Goal: Task Accomplishment & Management: Manage account settings

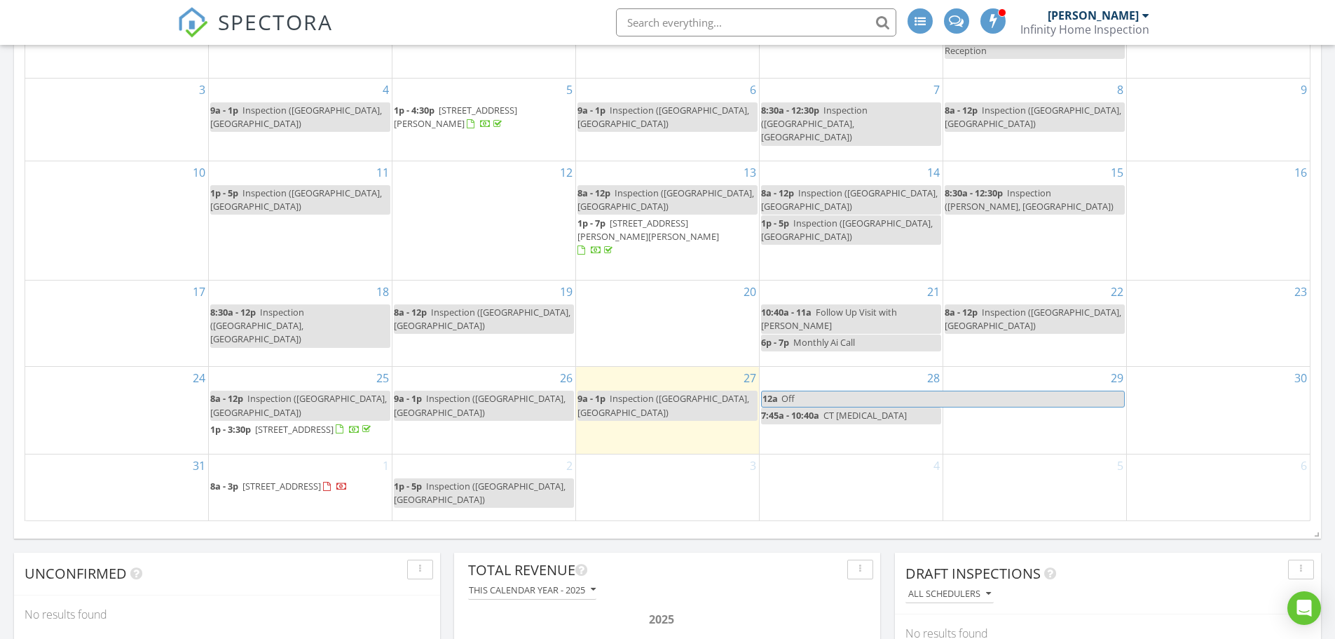
scroll to position [771, 0]
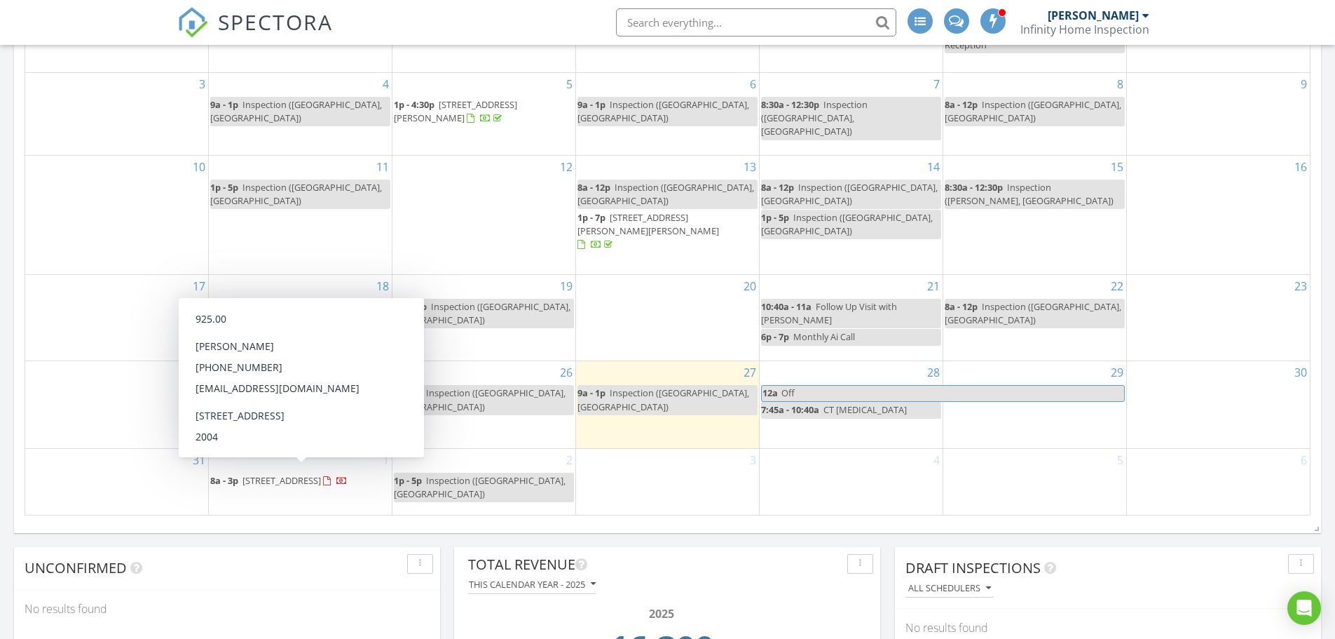
click at [321, 476] on span "[STREET_ADDRESS]" at bounding box center [282, 480] width 78 height 13
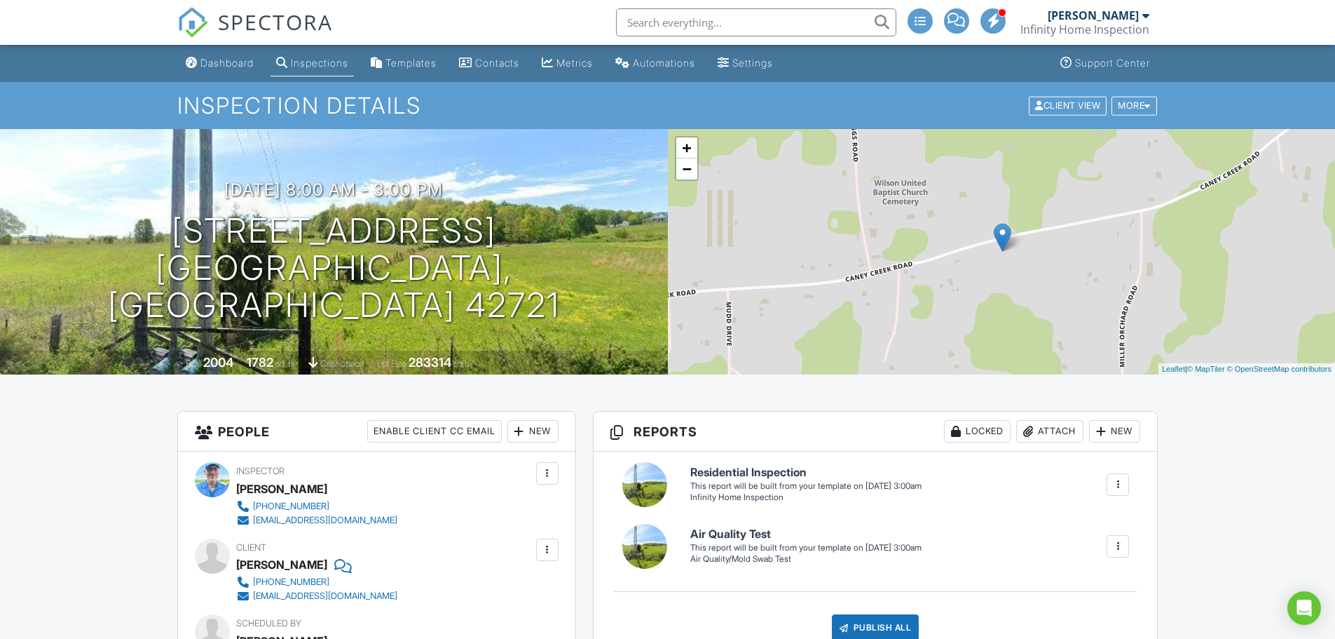
click at [223, 71] on link "Dashboard" at bounding box center [219, 63] width 79 height 26
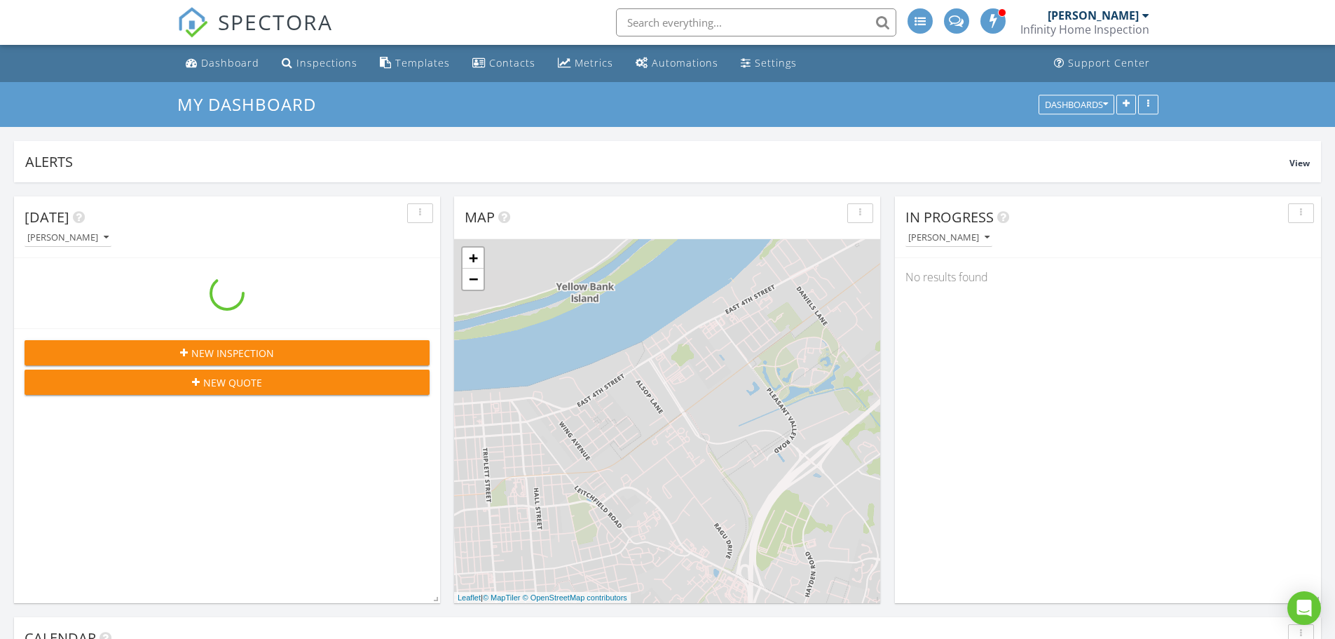
scroll to position [1613, 1357]
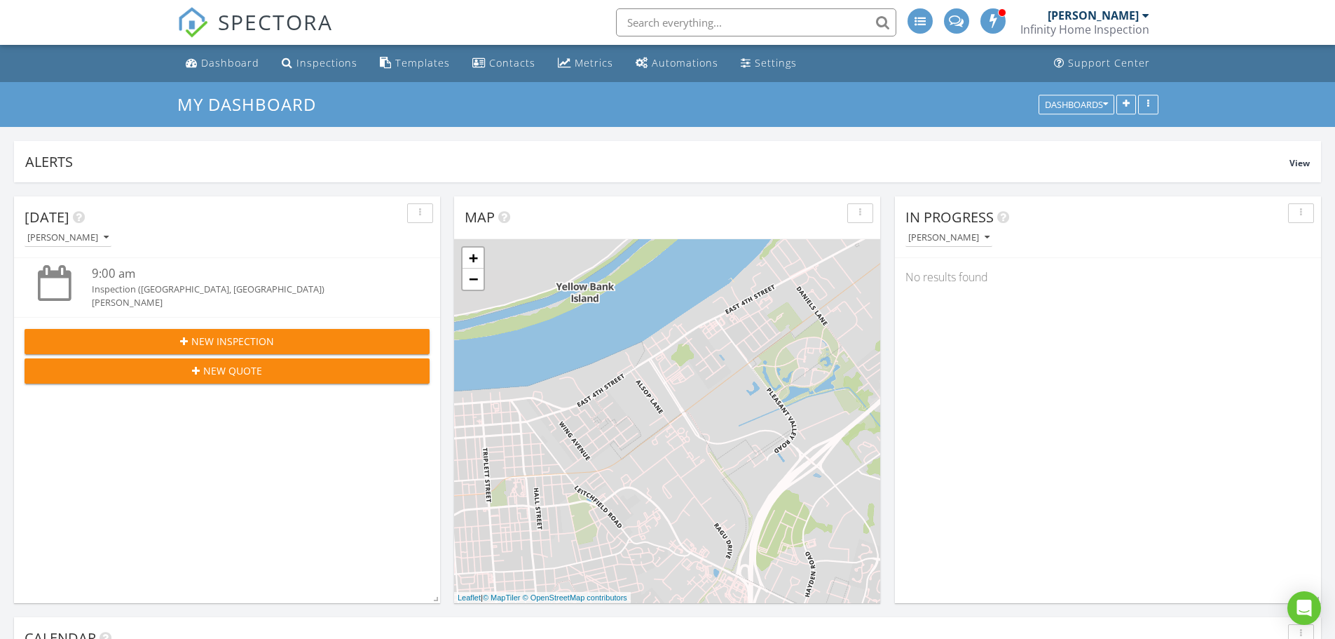
click at [246, 346] on span "New Inspection" at bounding box center [232, 341] width 83 height 15
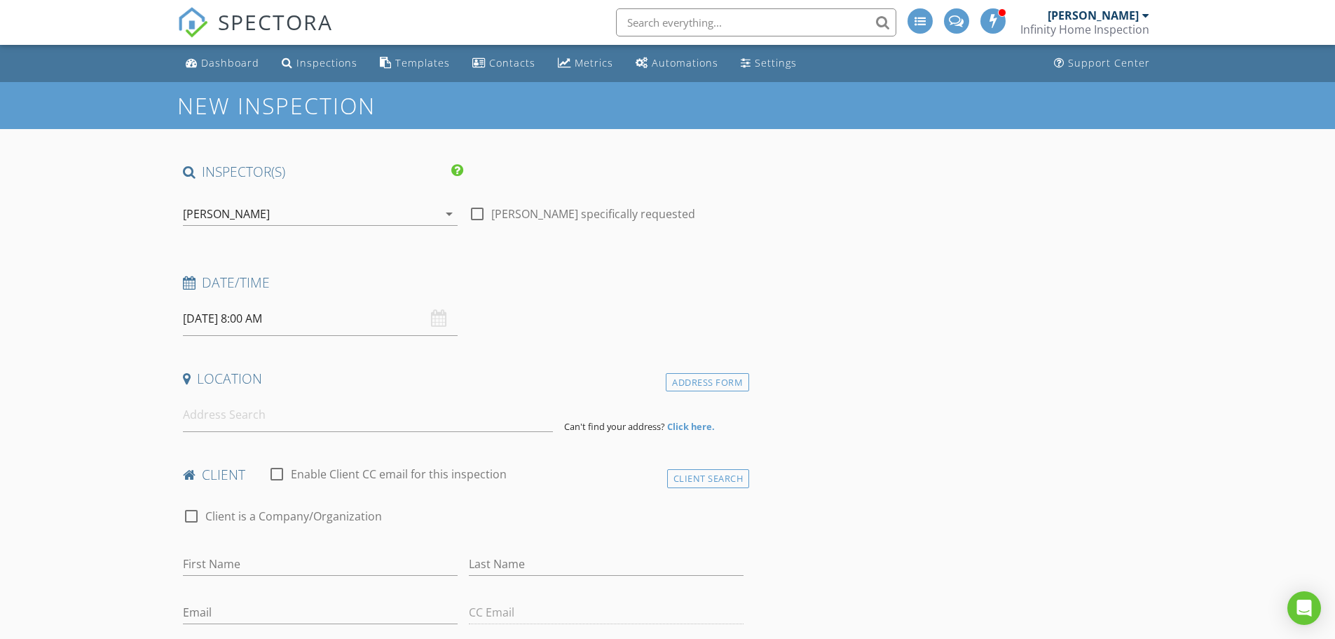
click at [755, 19] on input "text" at bounding box center [756, 22] width 280 height 28
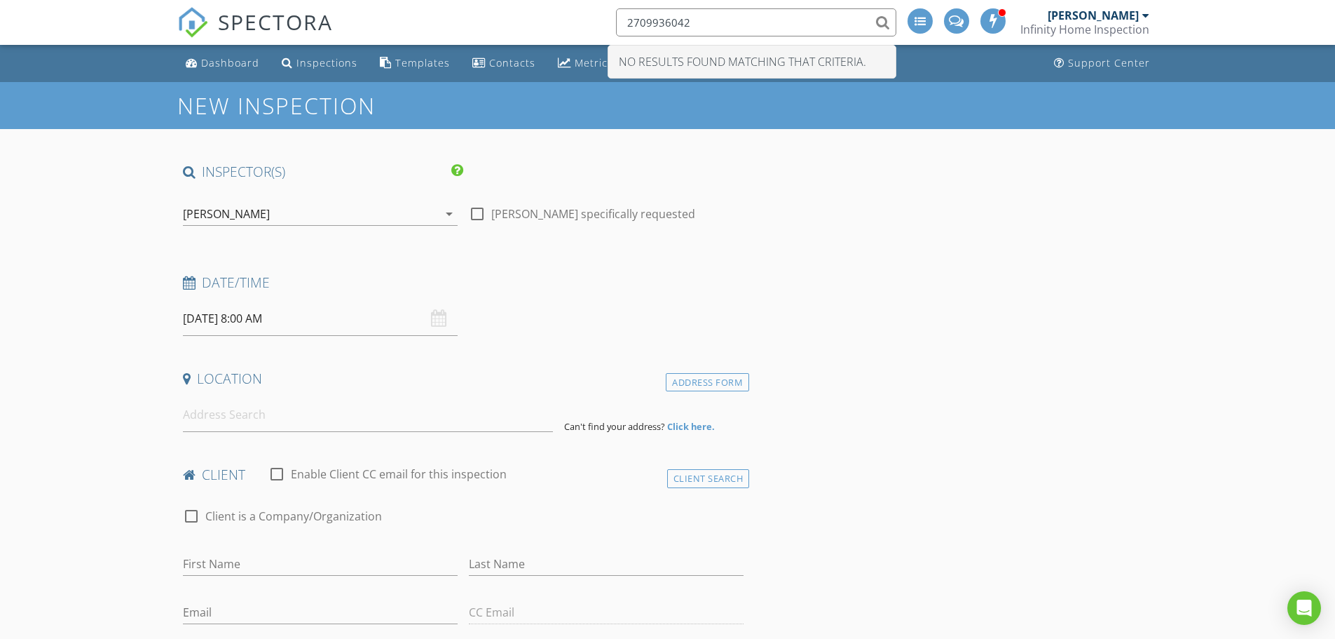
drag, startPoint x: 702, startPoint y: 21, endPoint x: 603, endPoint y: 18, distance: 99.6
click at [603, 18] on li "2709936042 No results found matching that criteria." at bounding box center [752, 22] width 300 height 45
type input "2709936042"
click at [278, 316] on input "08/28/2025 8:00 AM" at bounding box center [320, 318] width 275 height 34
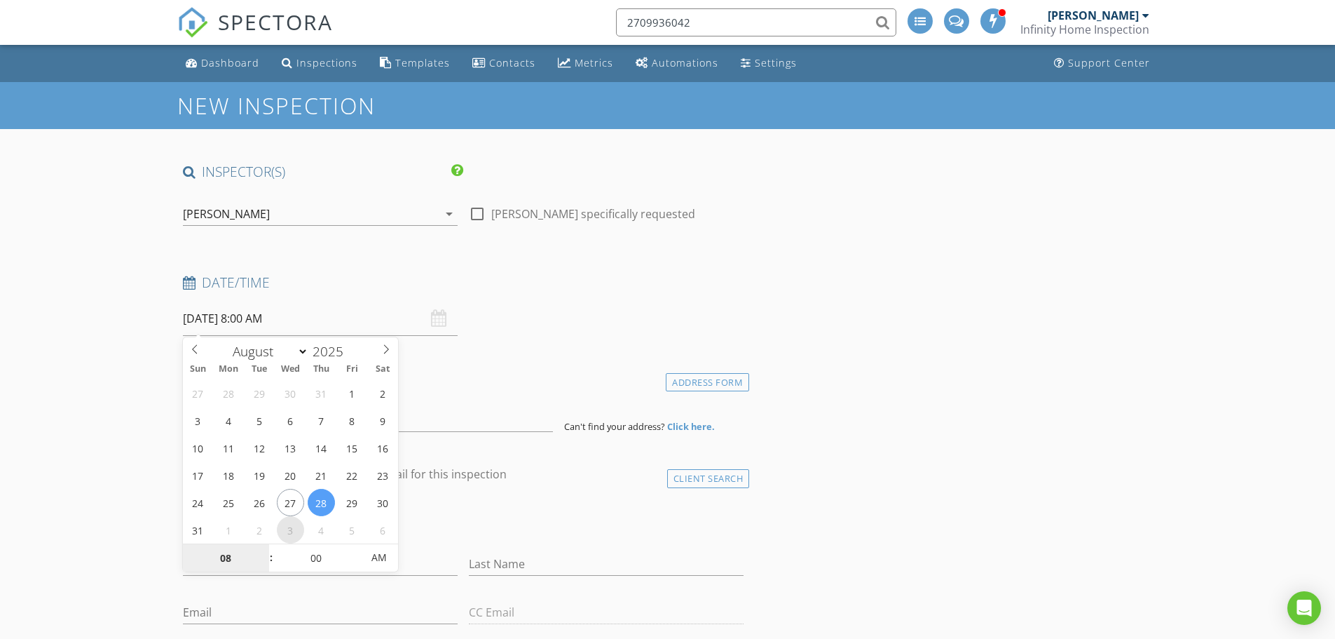
select select "8"
type input "09/03/2025 8:00 AM"
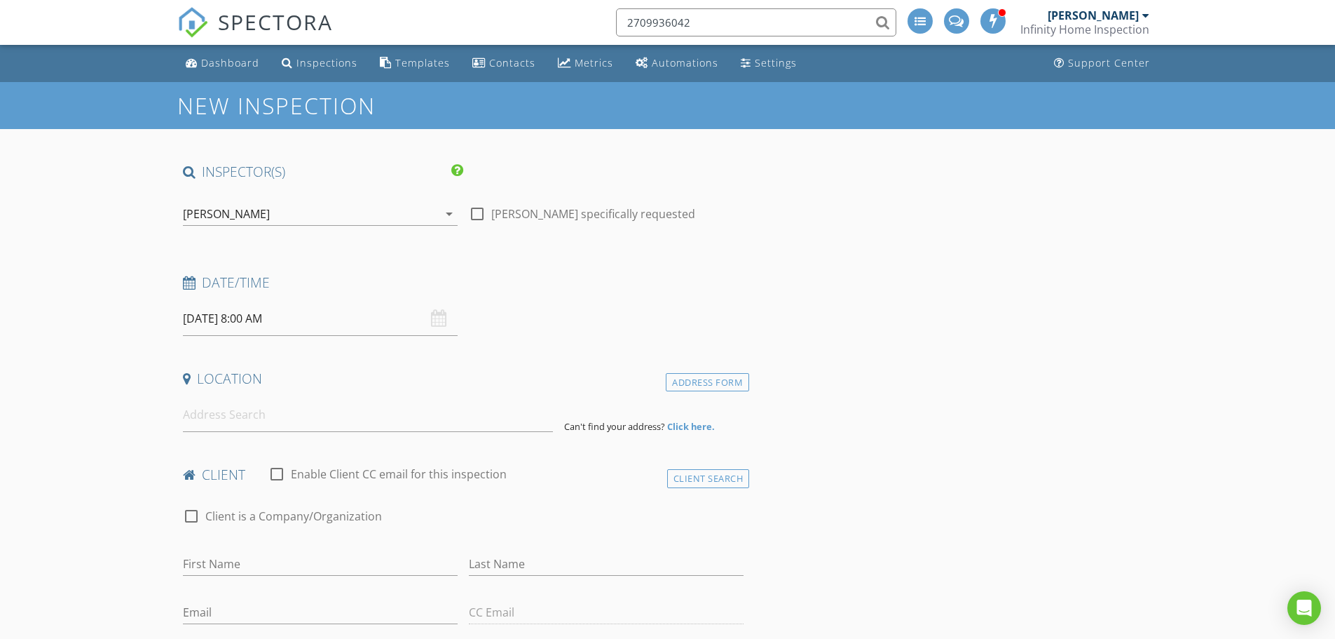
click at [219, 411] on input at bounding box center [368, 414] width 370 height 34
click at [262, 418] on input at bounding box center [368, 414] width 370 height 34
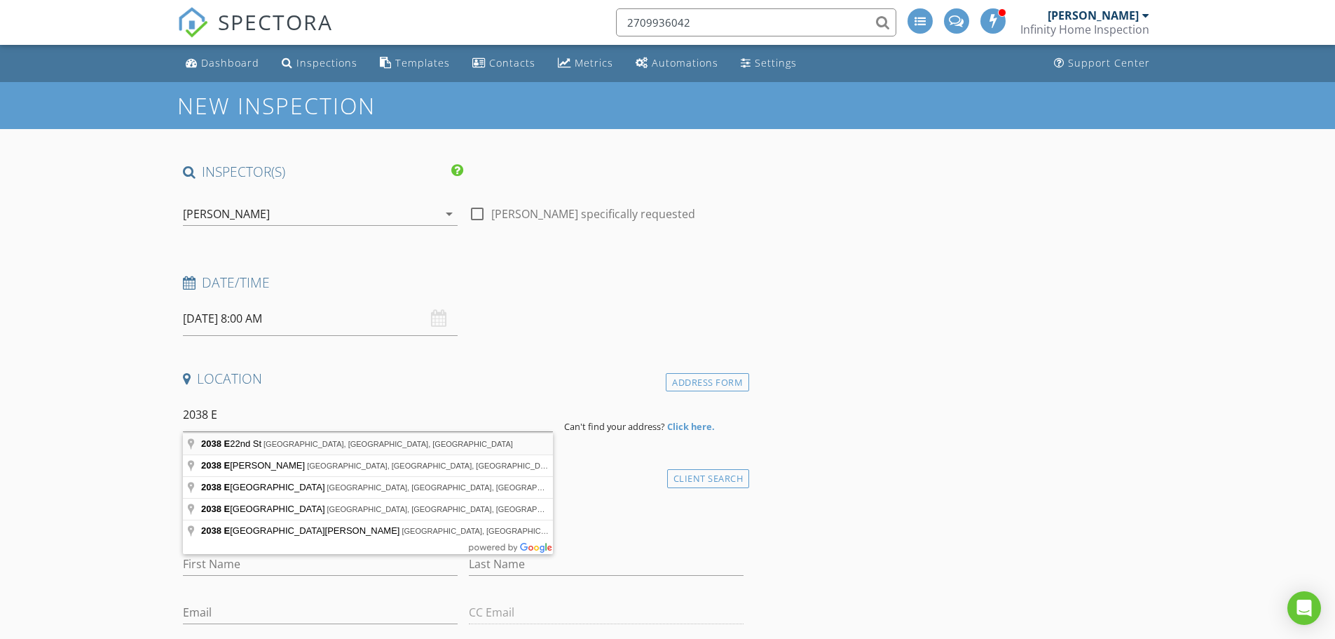
type input "2038 E 22nd St, Owensboro, KY, USA"
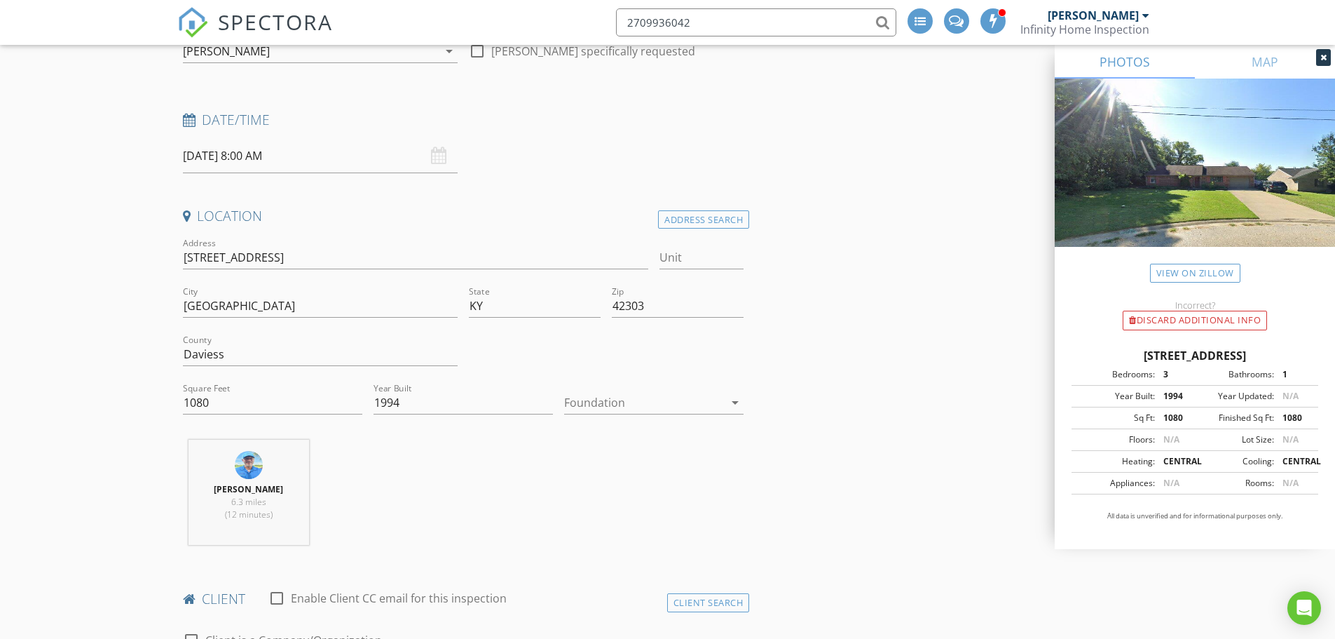
scroll to position [210, 0]
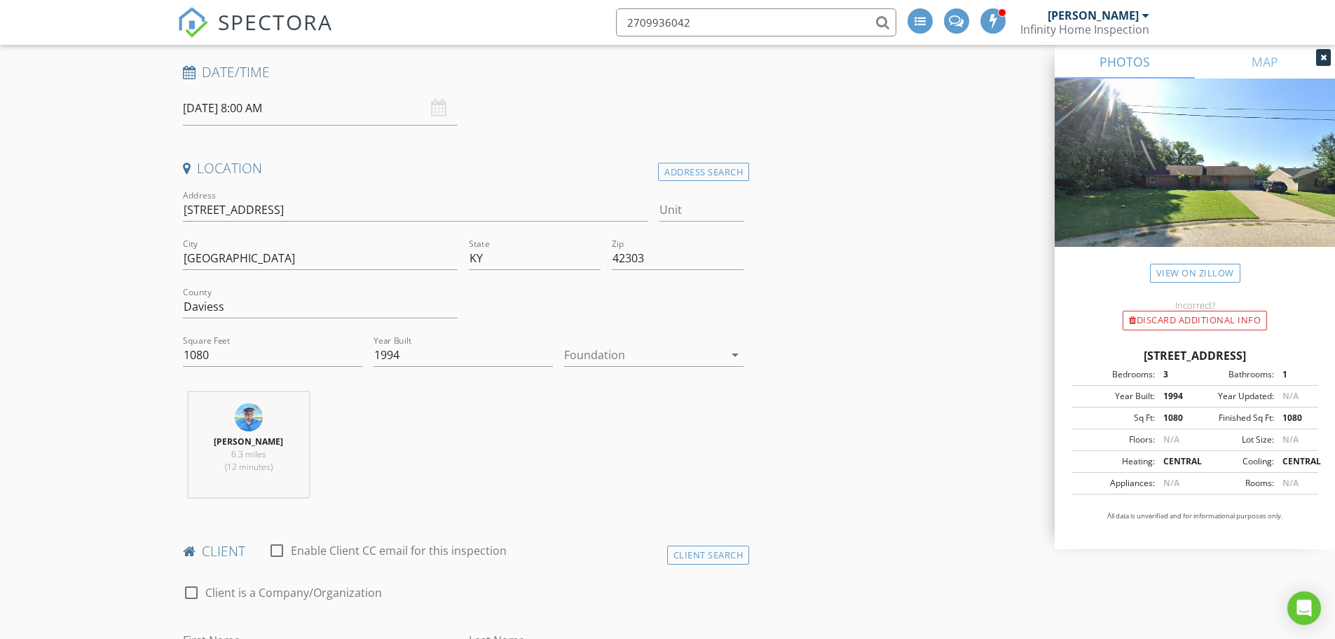
click at [656, 359] on div at bounding box center [644, 354] width 160 height 22
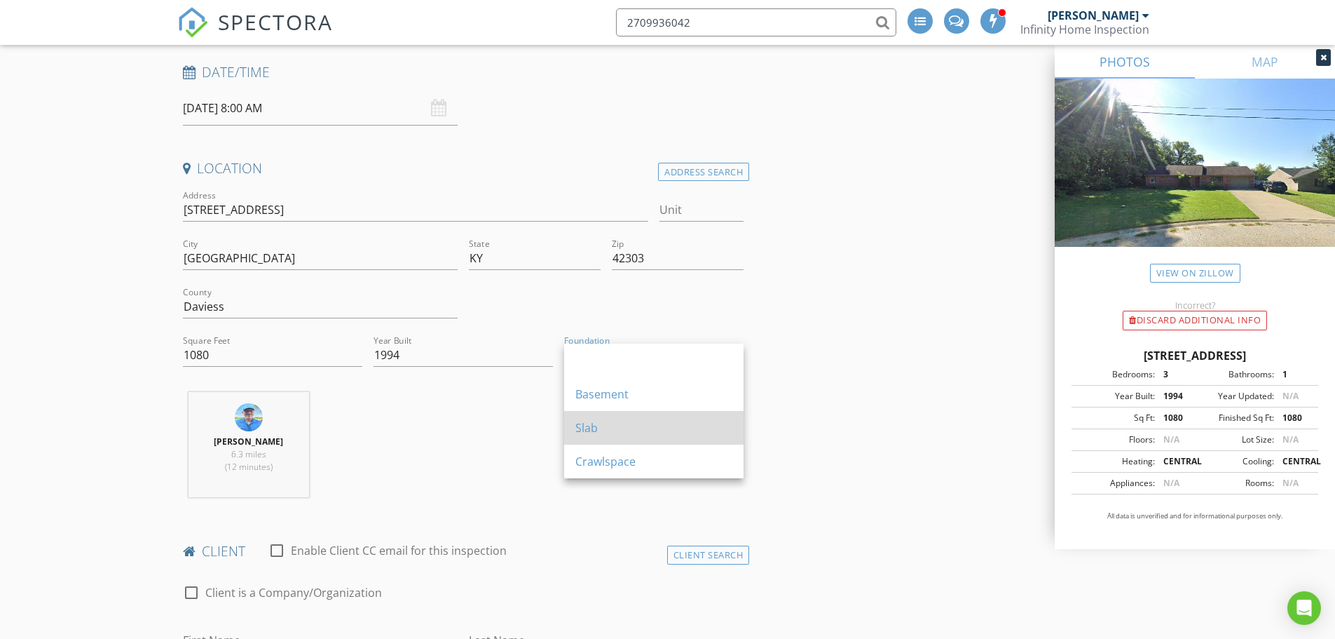
click at [636, 418] on div "Slab" at bounding box center [653, 428] width 157 height 34
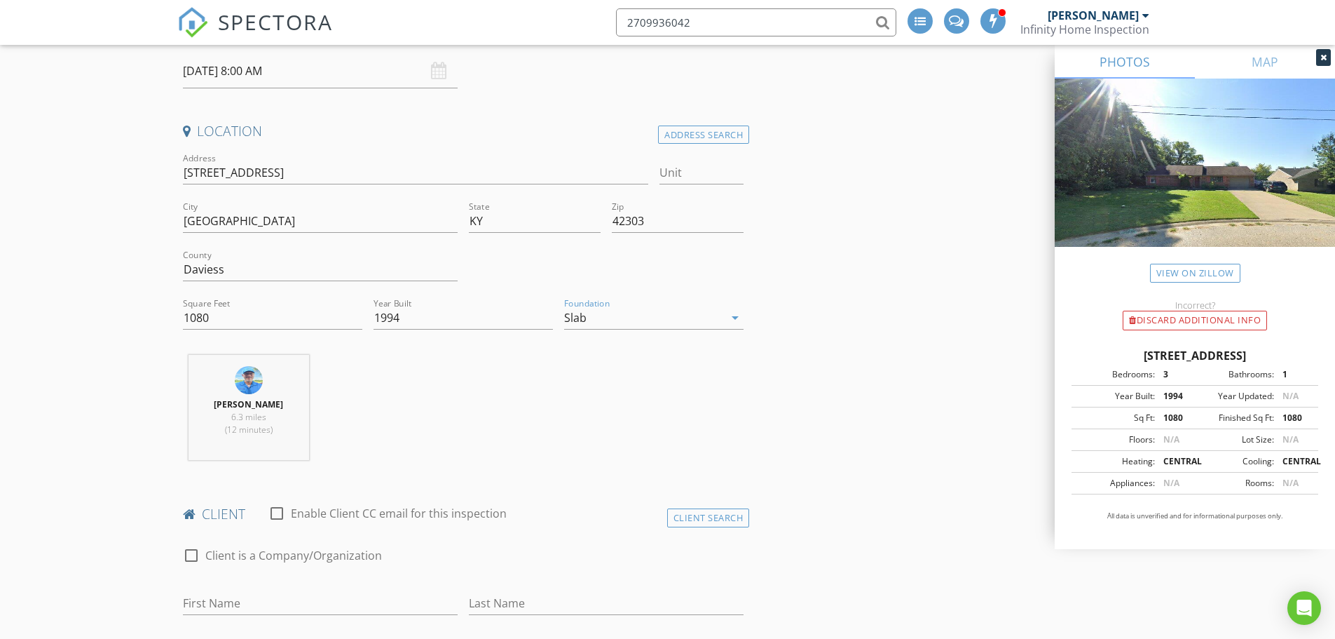
scroll to position [491, 0]
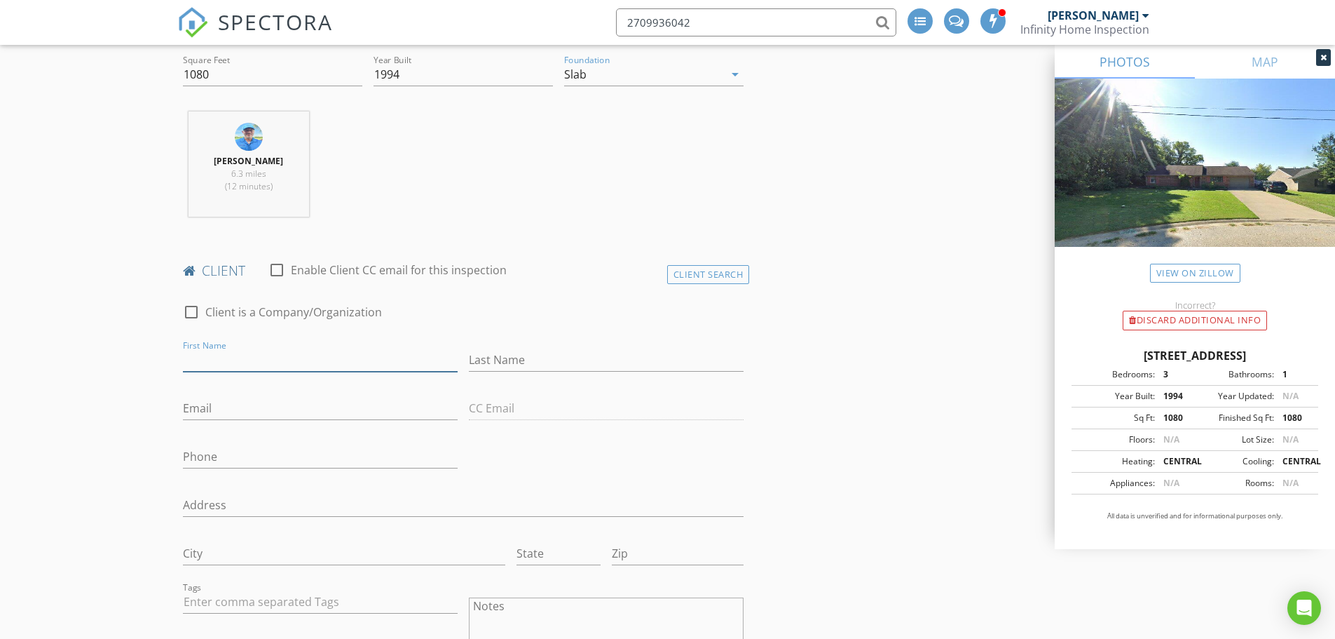
click at [237, 357] on input "First Name" at bounding box center [320, 359] width 275 height 23
click at [210, 360] on input "First Name" at bounding box center [320, 359] width 275 height 23
click at [274, 360] on input "First Name" at bounding box center [320, 359] width 275 height 23
drag, startPoint x: 221, startPoint y: 364, endPoint x: 217, endPoint y: 373, distance: 10.0
click at [220, 364] on input "Brittney" at bounding box center [320, 359] width 275 height 23
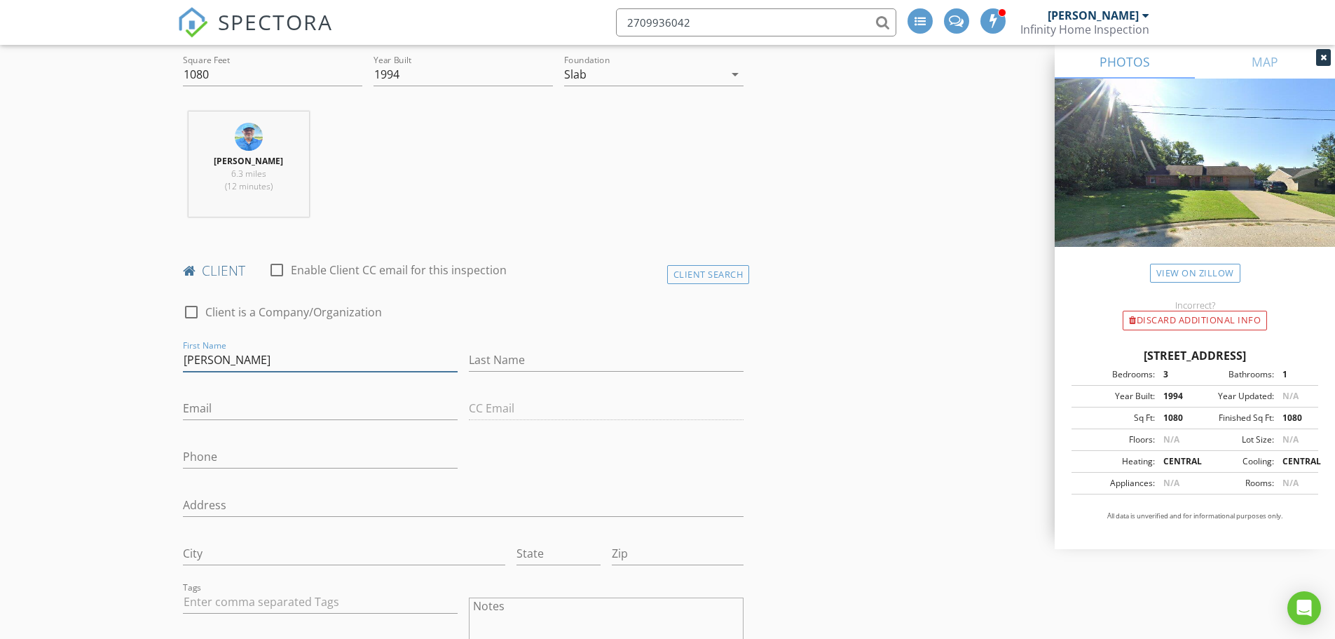
type input "[PERSON_NAME]"
drag, startPoint x: 489, startPoint y: 362, endPoint x: 884, endPoint y: 310, distance: 398.6
click at [517, 360] on input "Stinnet" at bounding box center [606, 359] width 275 height 23
type input "[PERSON_NAME]"
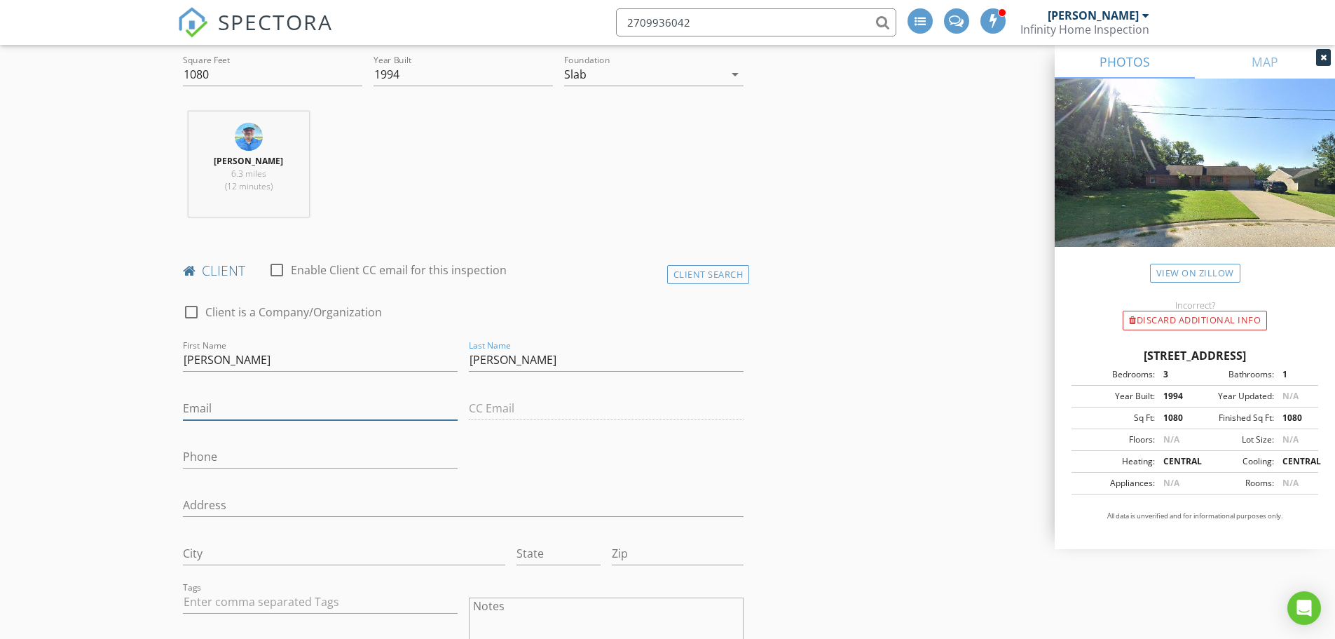
click at [210, 403] on input "Email" at bounding box center [320, 408] width 275 height 23
type input "GarageRat2011@gmail.com"
click at [222, 453] on input "Phone" at bounding box center [320, 456] width 275 height 23
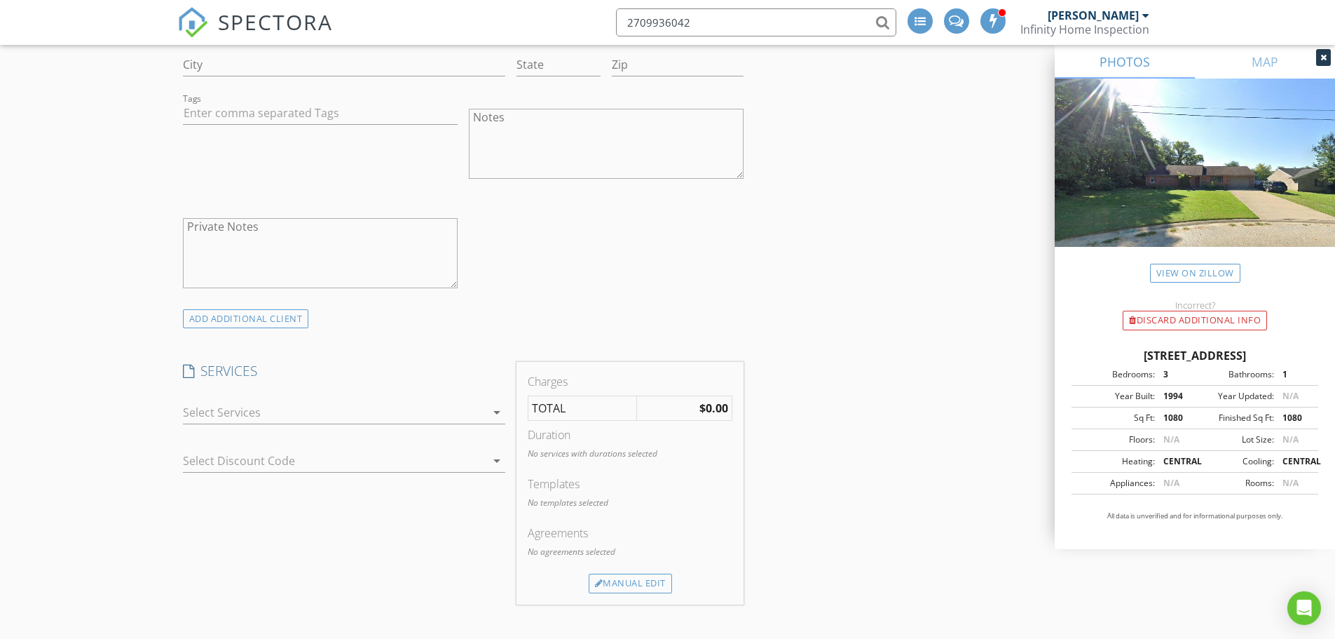
scroll to position [981, 0]
type input "[PHONE_NUMBER]"
click at [283, 411] on div at bounding box center [334, 410] width 303 height 22
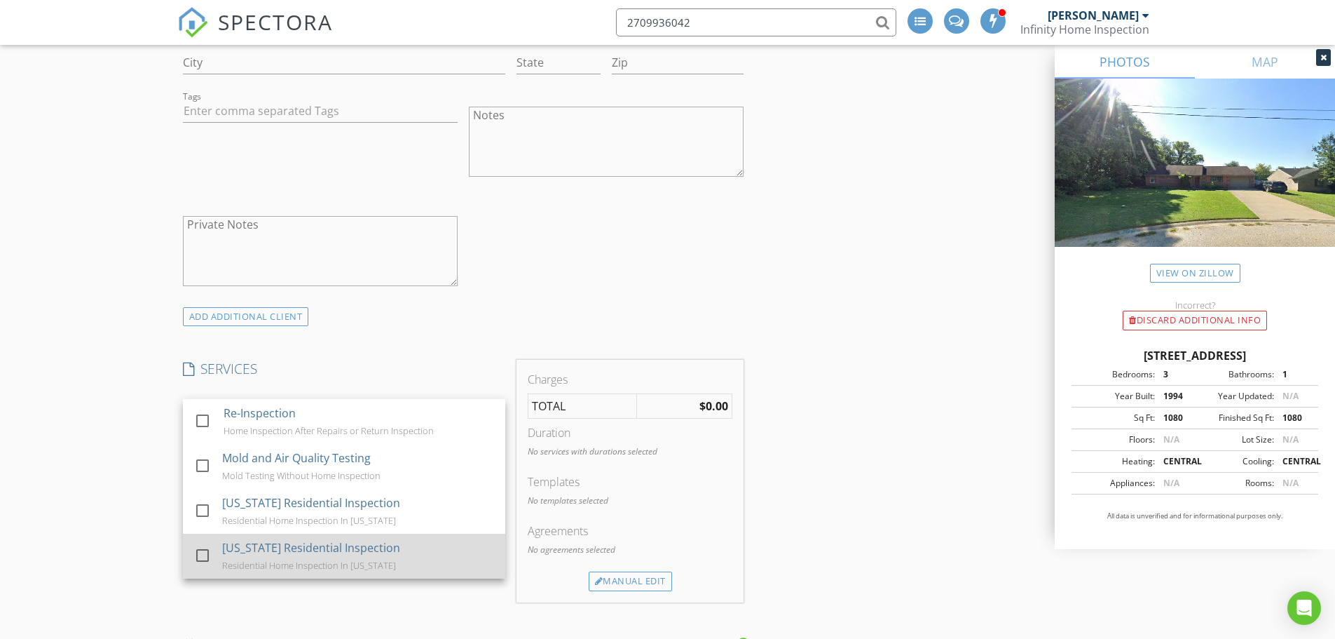
click at [259, 559] on div "Residential Home Inspection In Kentucky" at bounding box center [309, 564] width 174 height 11
checkbox input "true"
checkbox input "false"
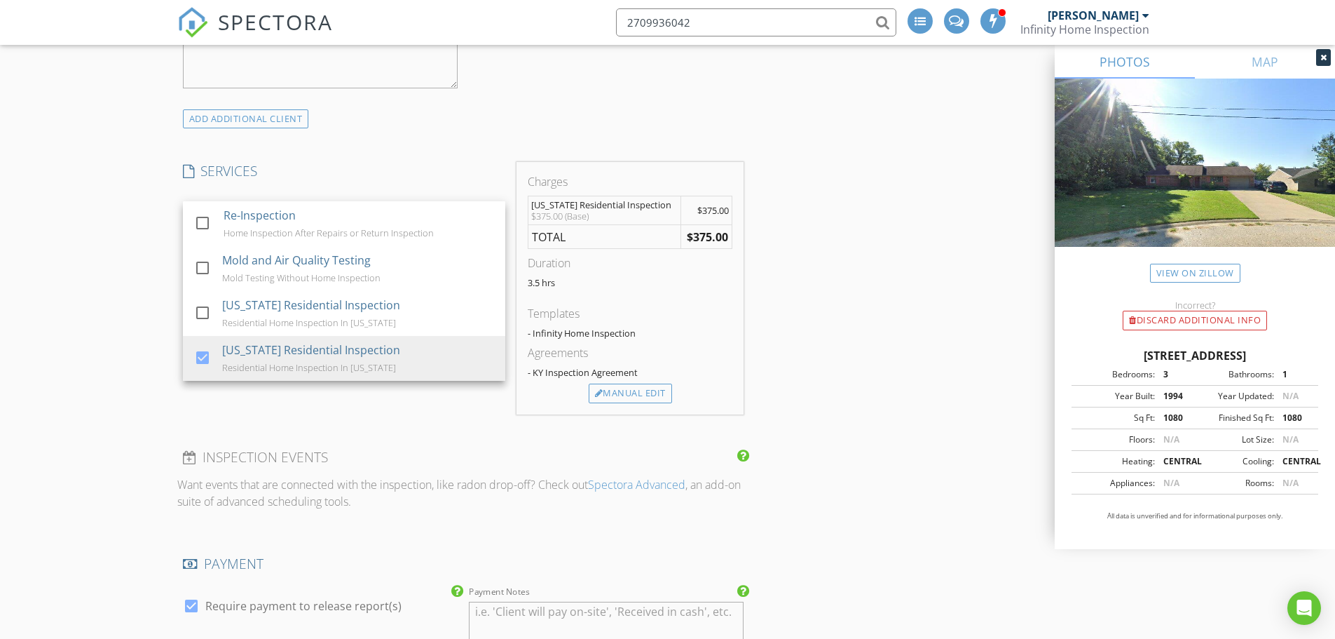
scroll to position [1192, 0]
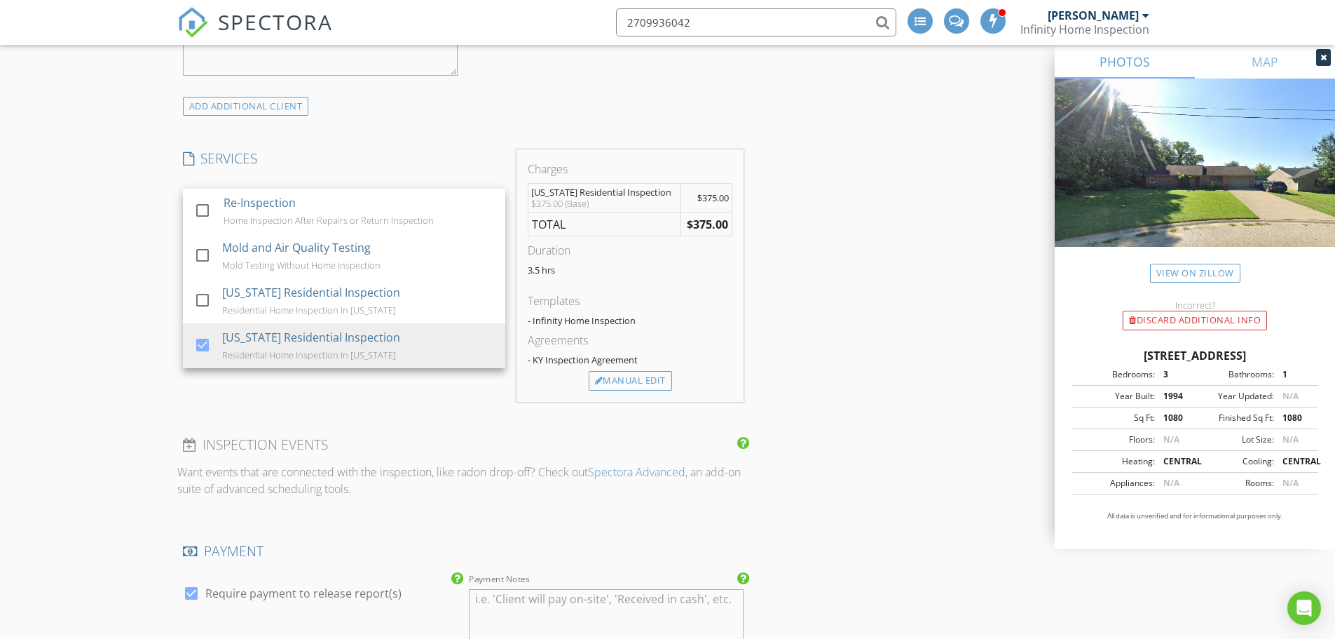
click at [870, 416] on div "INSPECTOR(S) check_box Eddie Bittner PRIMARY Eddie Bittner arrow_drop_down chec…" at bounding box center [667, 432] width 981 height 2922
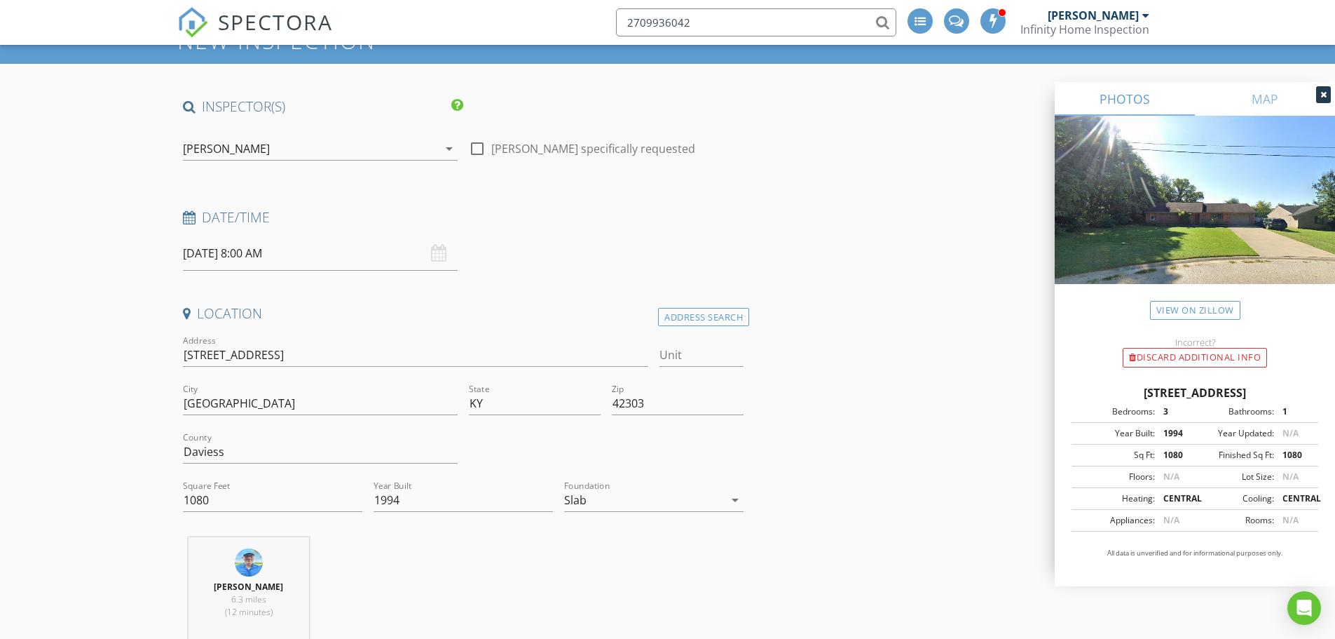
scroll to position [0, 0]
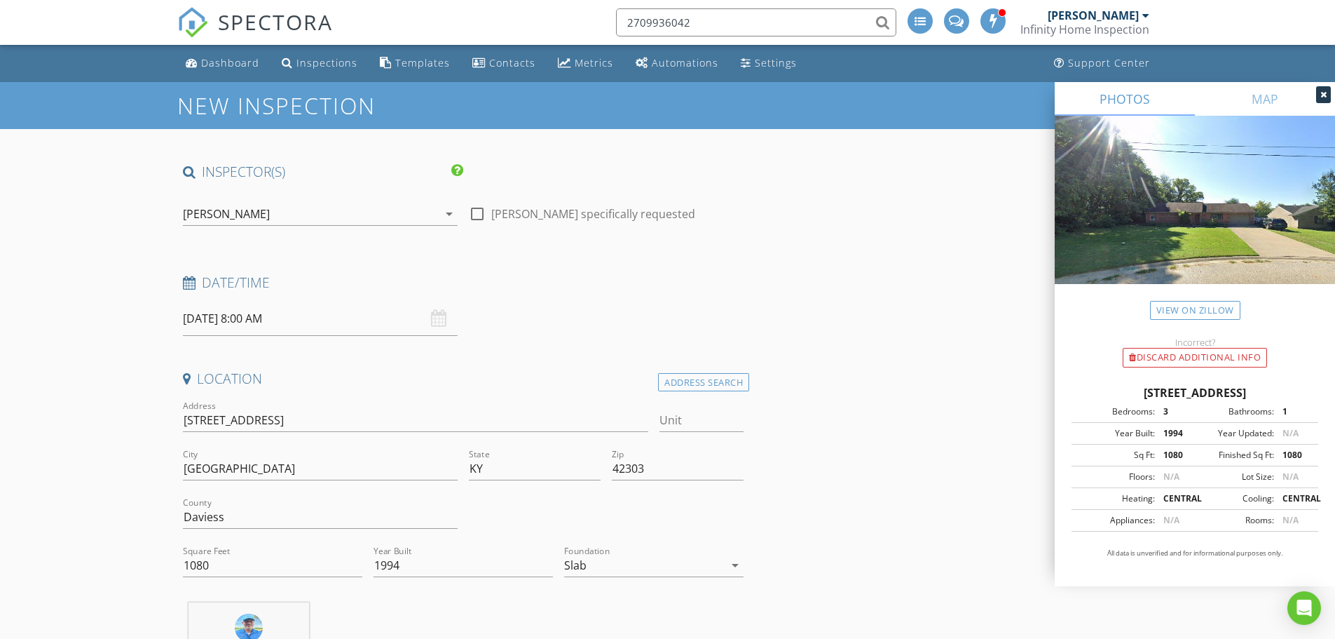
click at [439, 316] on div "09/03/2025 8:00 AM" at bounding box center [320, 318] width 275 height 34
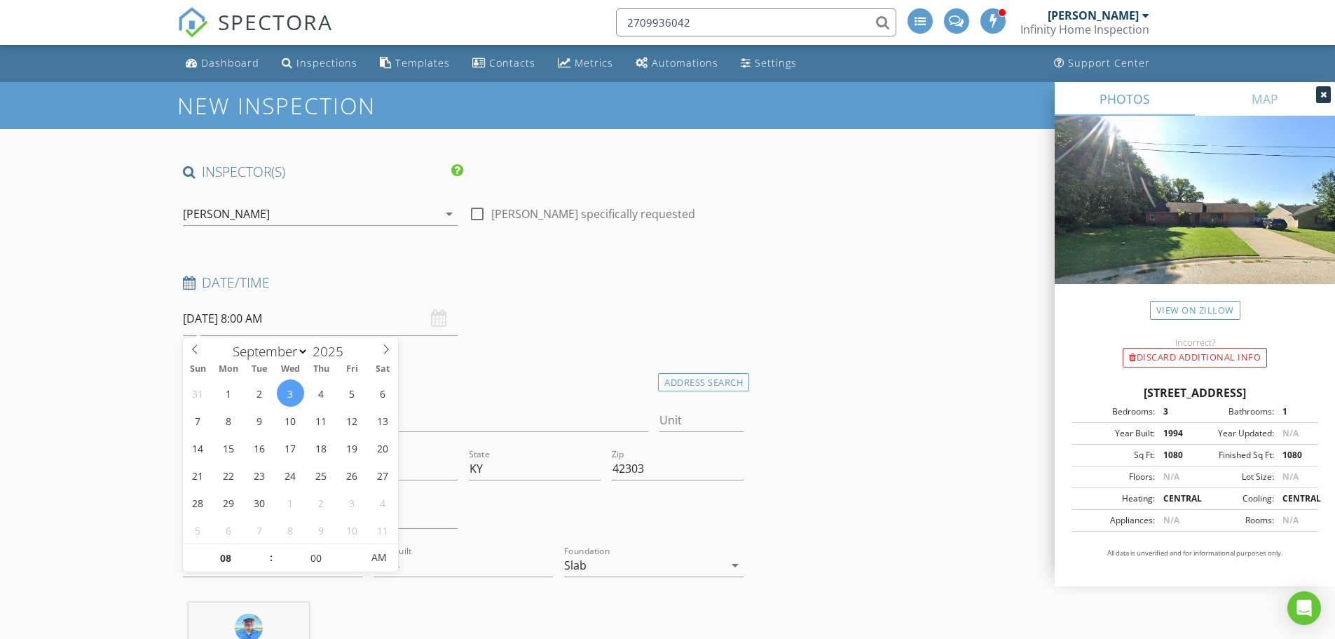
click at [296, 321] on input "09/03/2025 8:00 AM" at bounding box center [320, 318] width 275 height 34
type input "09"
type input "09/03/2025 9:00 AM"
click at [264, 551] on span at bounding box center [264, 551] width 10 height 14
type input "10"
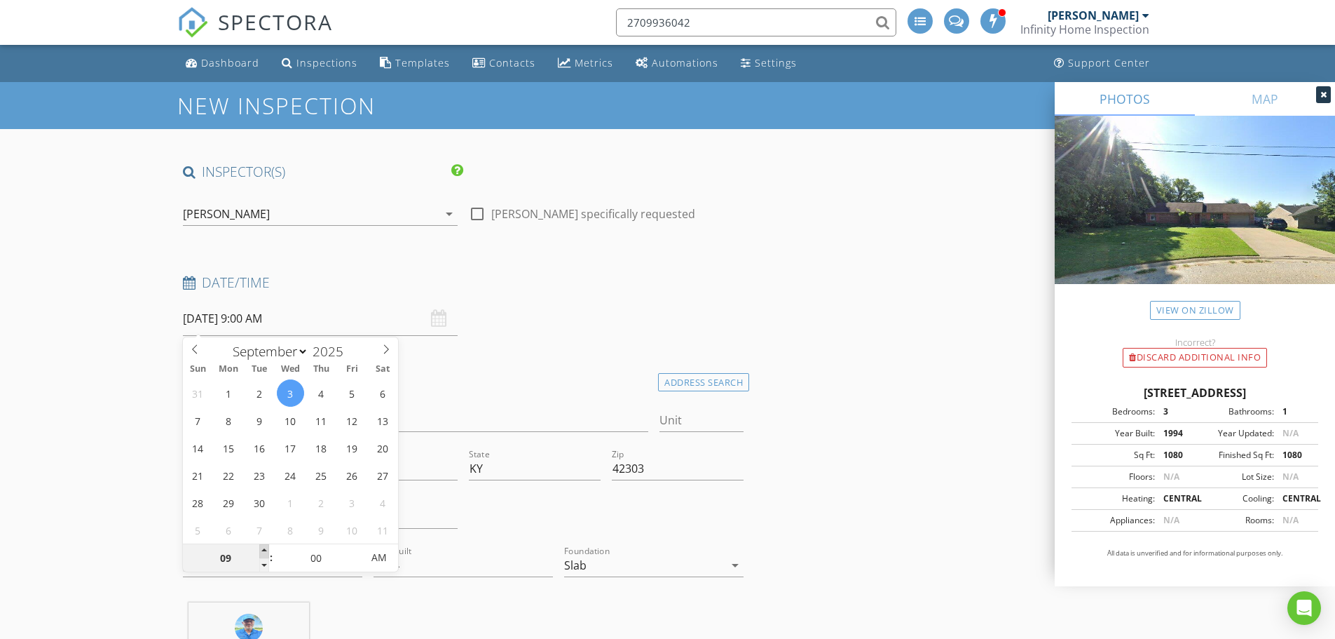
type input "09/03/2025 10:00 AM"
click at [264, 551] on span at bounding box center [264, 551] width 10 height 14
type input "11"
type input "09/03/2025 11:00 AM"
click at [264, 551] on span at bounding box center [264, 551] width 10 height 14
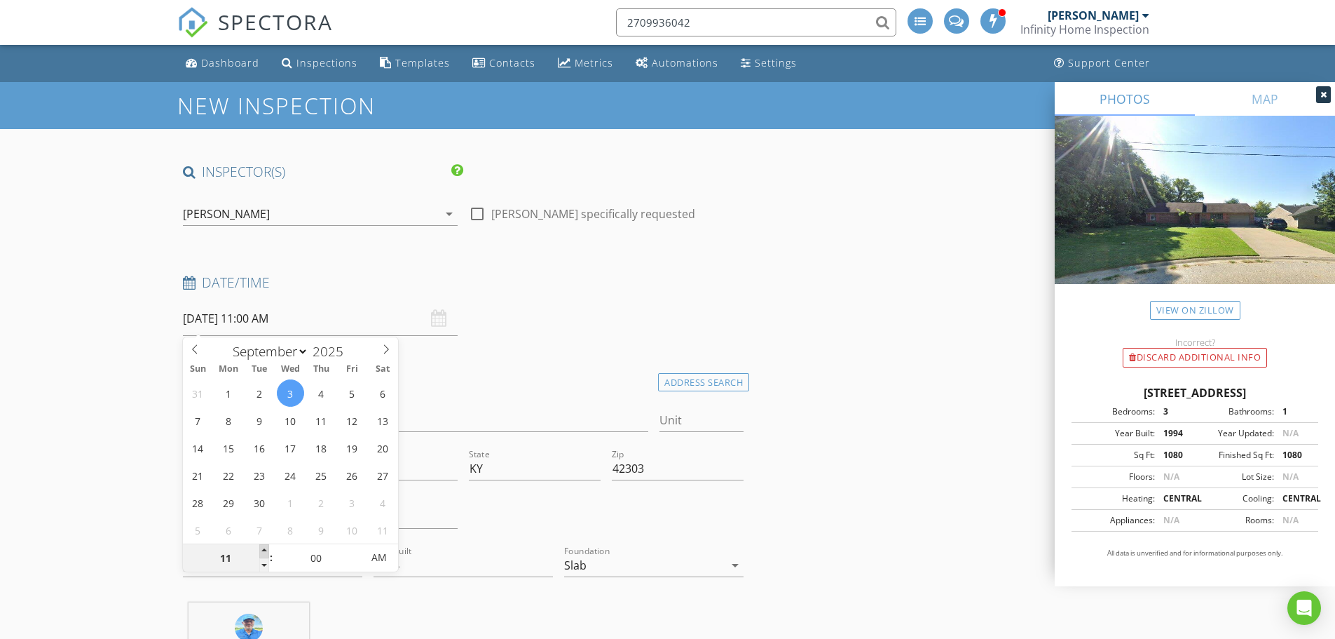
type input "12"
type input "09/03/2025 12:00 PM"
click at [264, 551] on span at bounding box center [264, 551] width 10 height 14
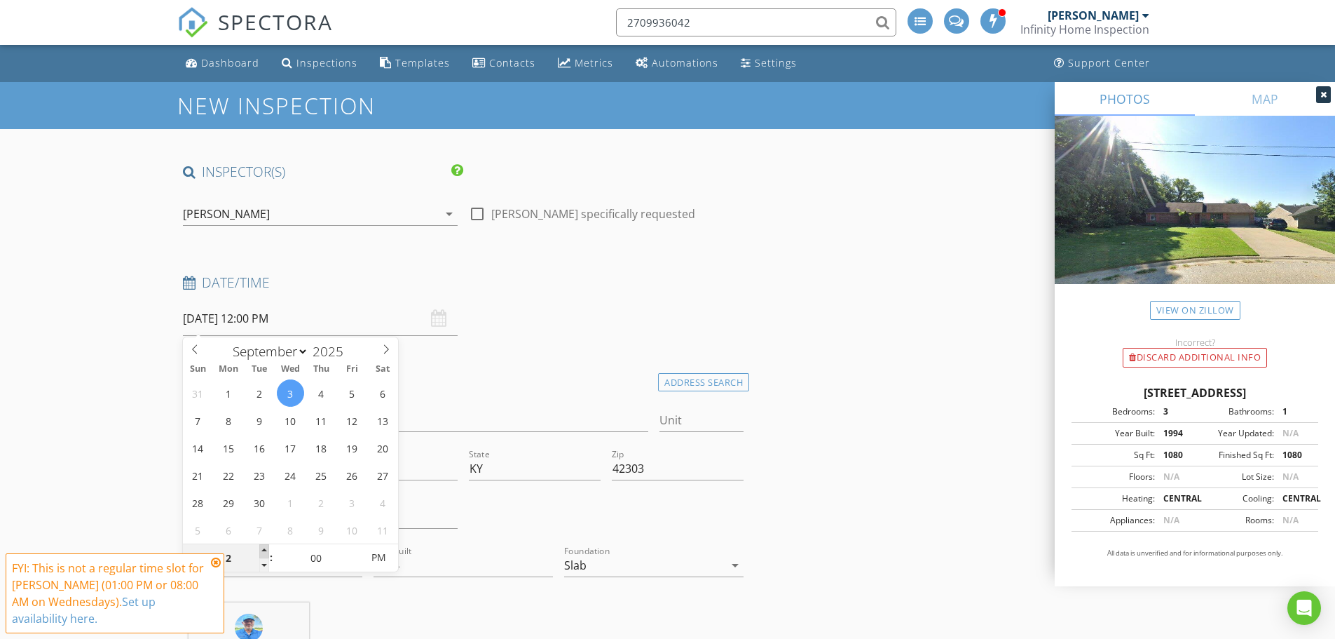
type input "01"
type input "[DATE] 1:00 PM"
click at [264, 551] on span at bounding box center [264, 551] width 10 height 14
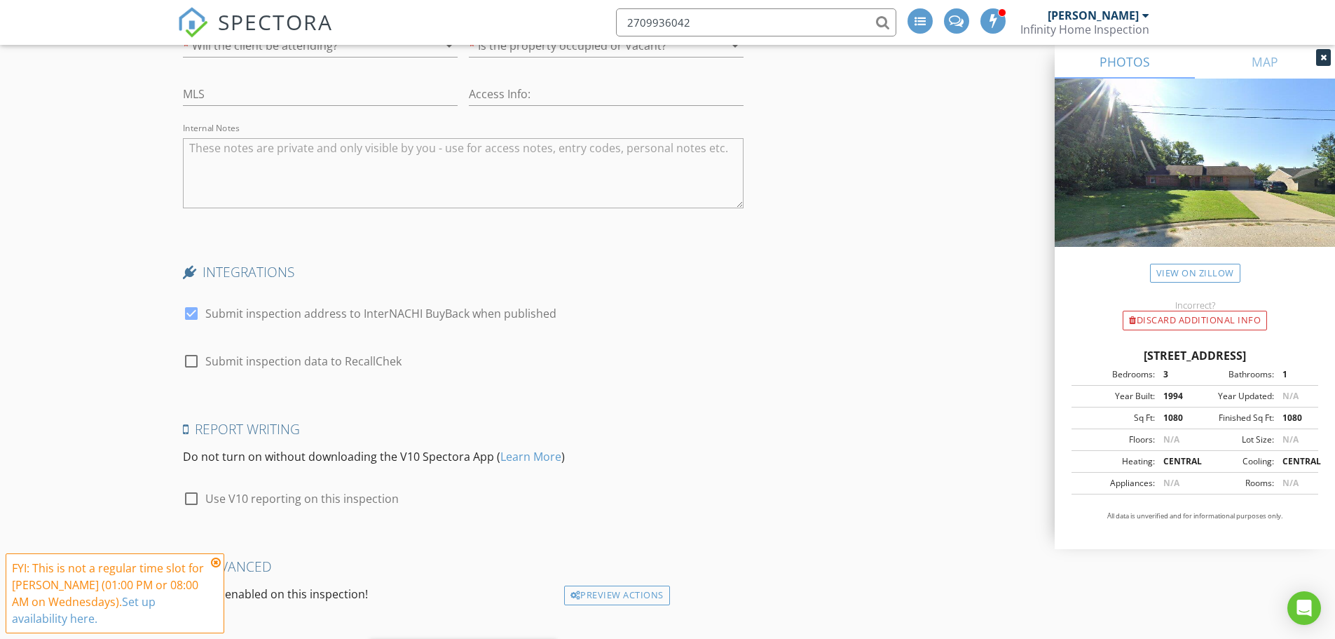
scroll to position [2480, 0]
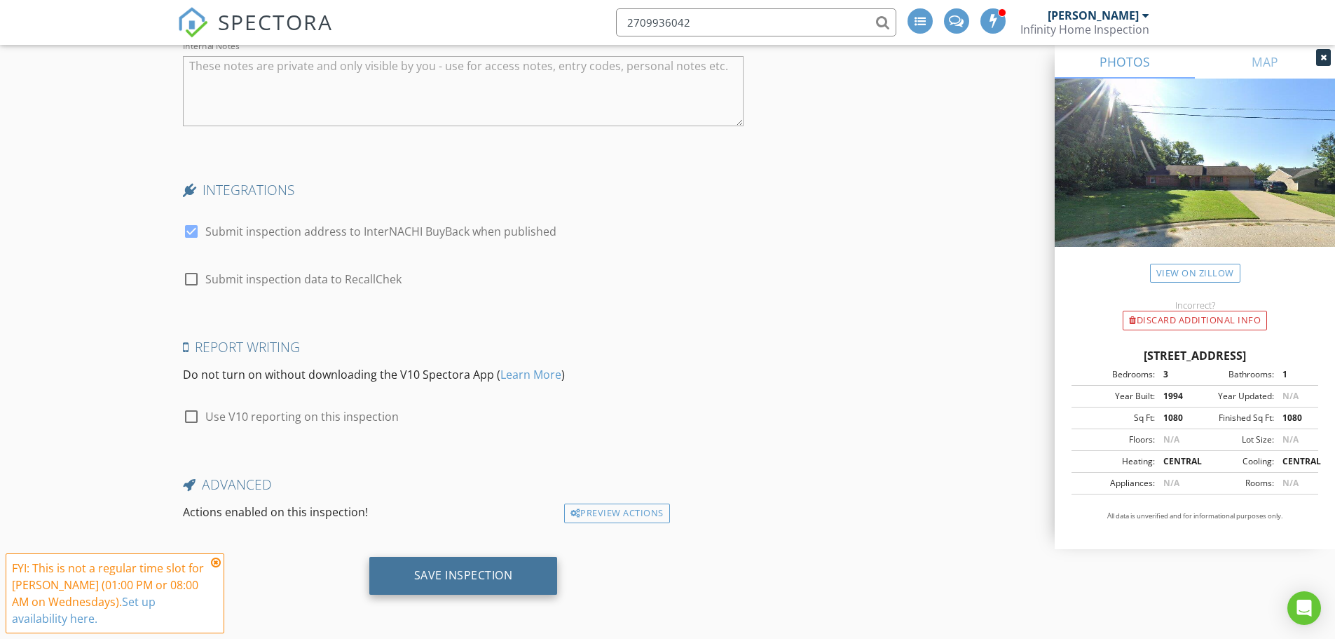
click at [444, 575] on div "Save Inspection" at bounding box center [463, 575] width 99 height 14
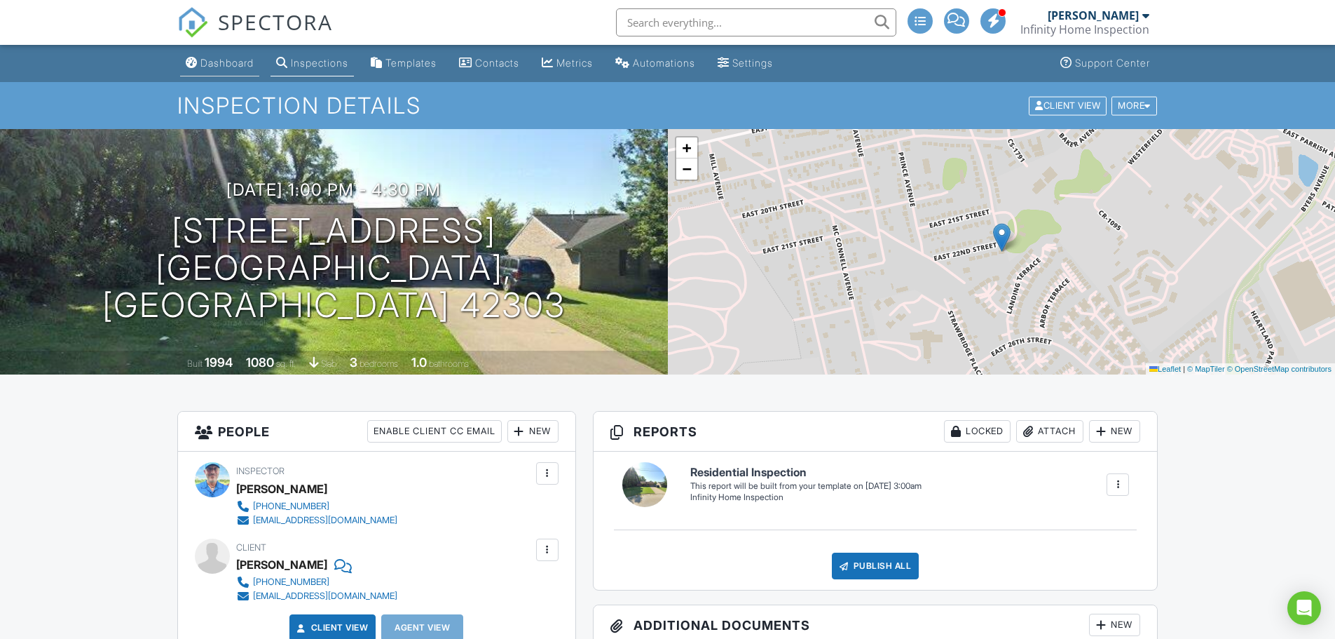
click at [241, 64] on div "Dashboard" at bounding box center [226, 63] width 53 height 12
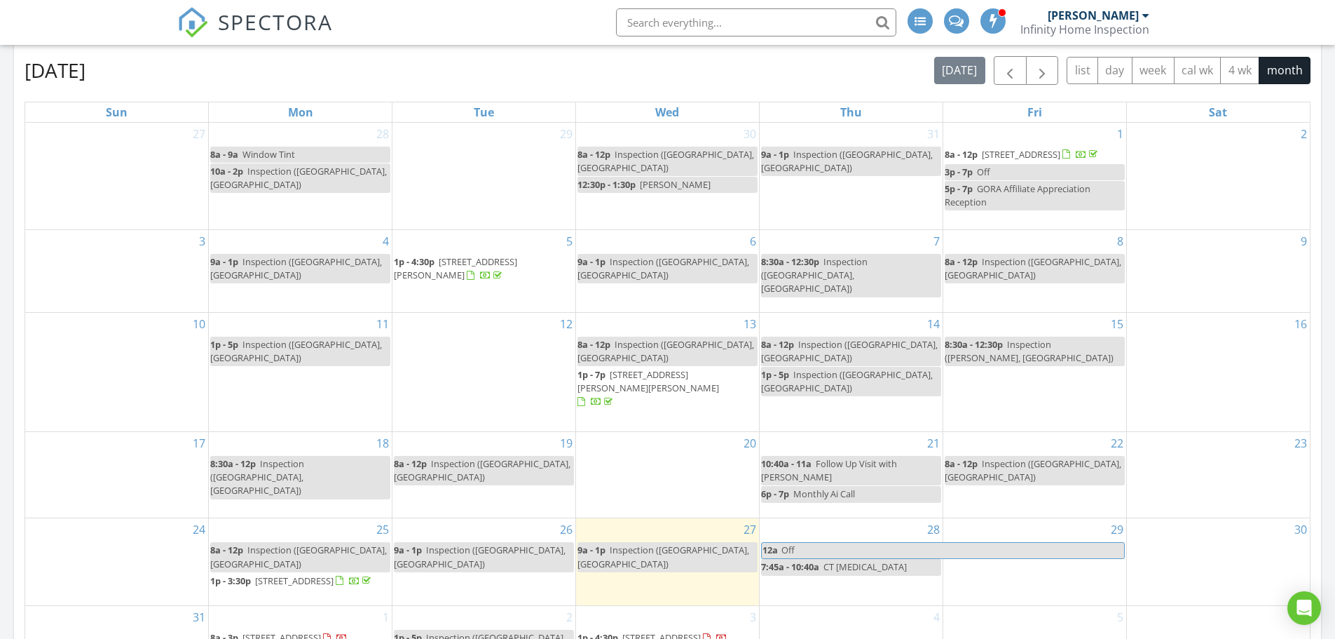
scroll to position [911, 0]
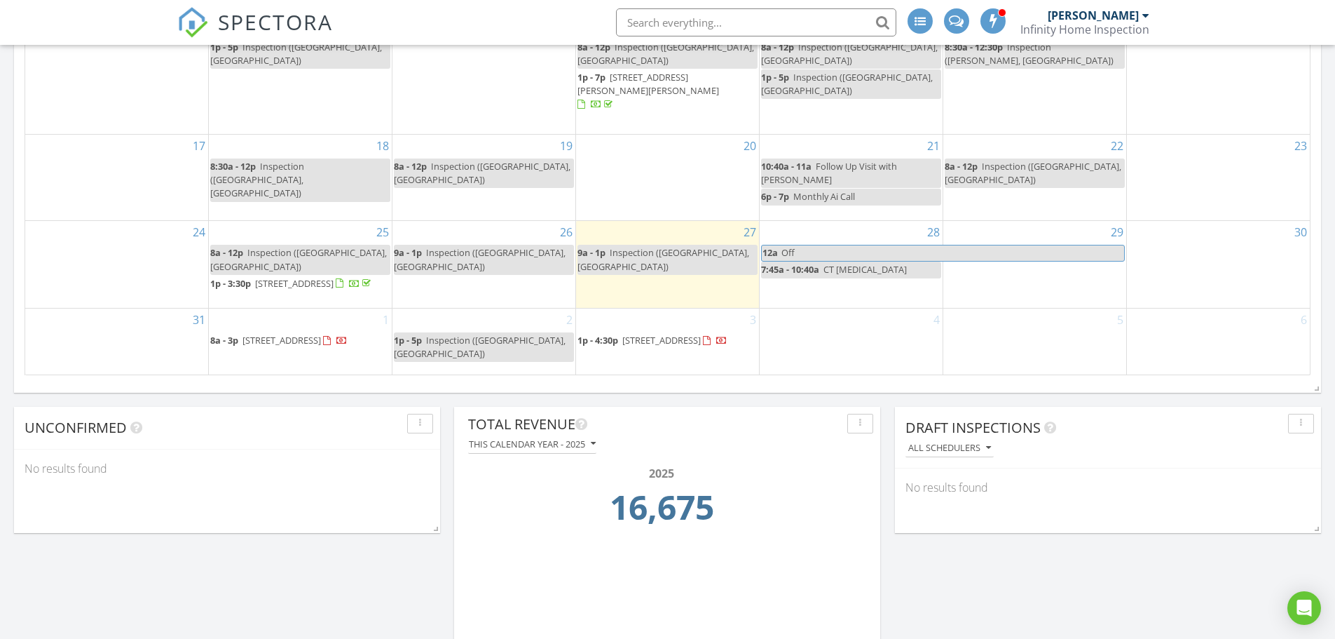
click at [308, 339] on span "5161 Caney Creek Rd, Caneyville 42721" at bounding box center [282, 340] width 78 height 13
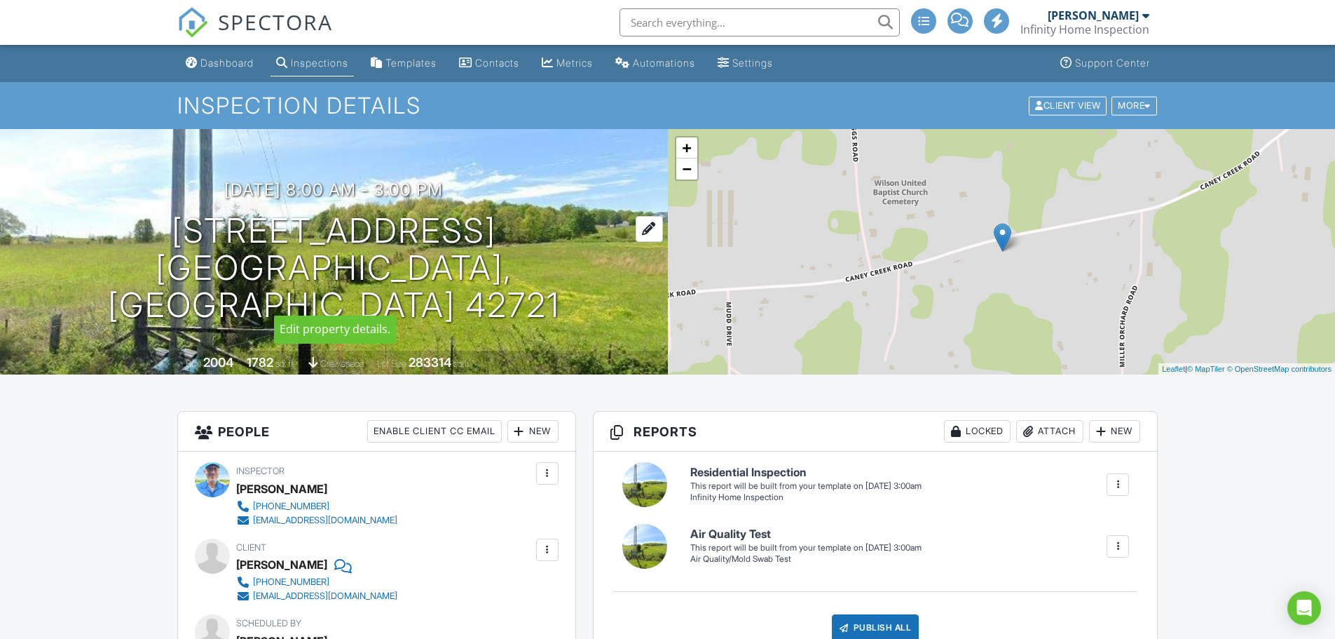
click at [636, 242] on div at bounding box center [649, 229] width 27 height 26
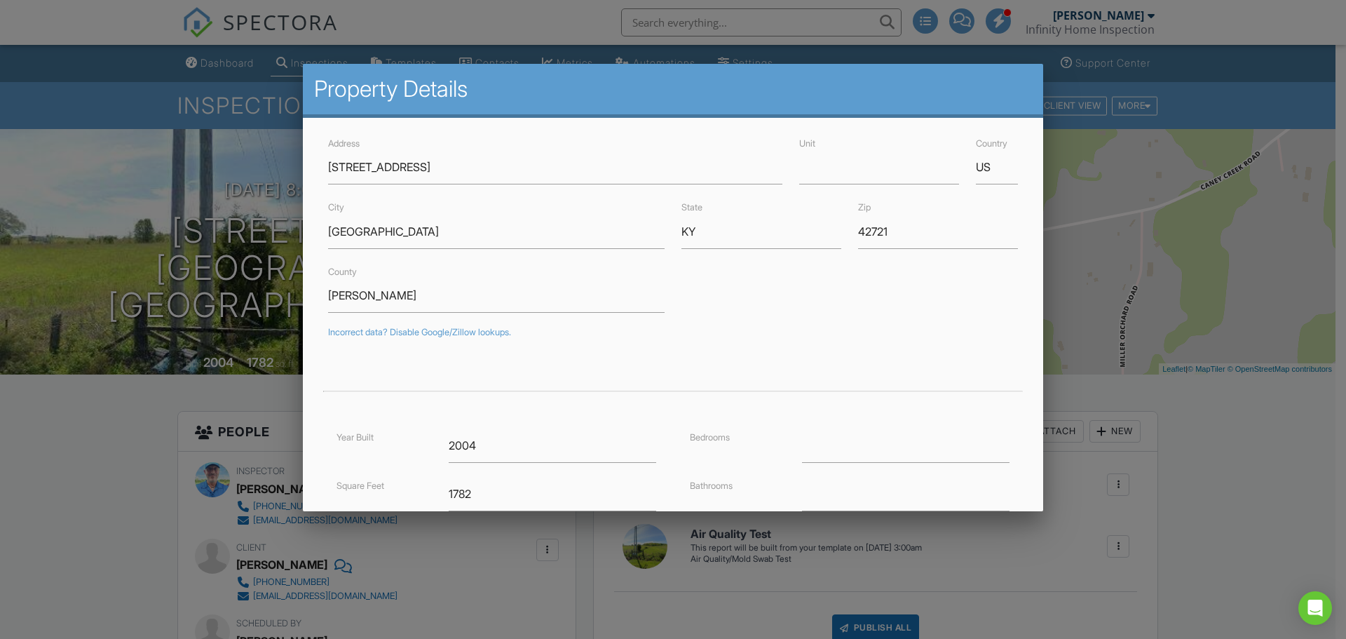
click at [64, 430] on div at bounding box center [673, 329] width 1346 height 798
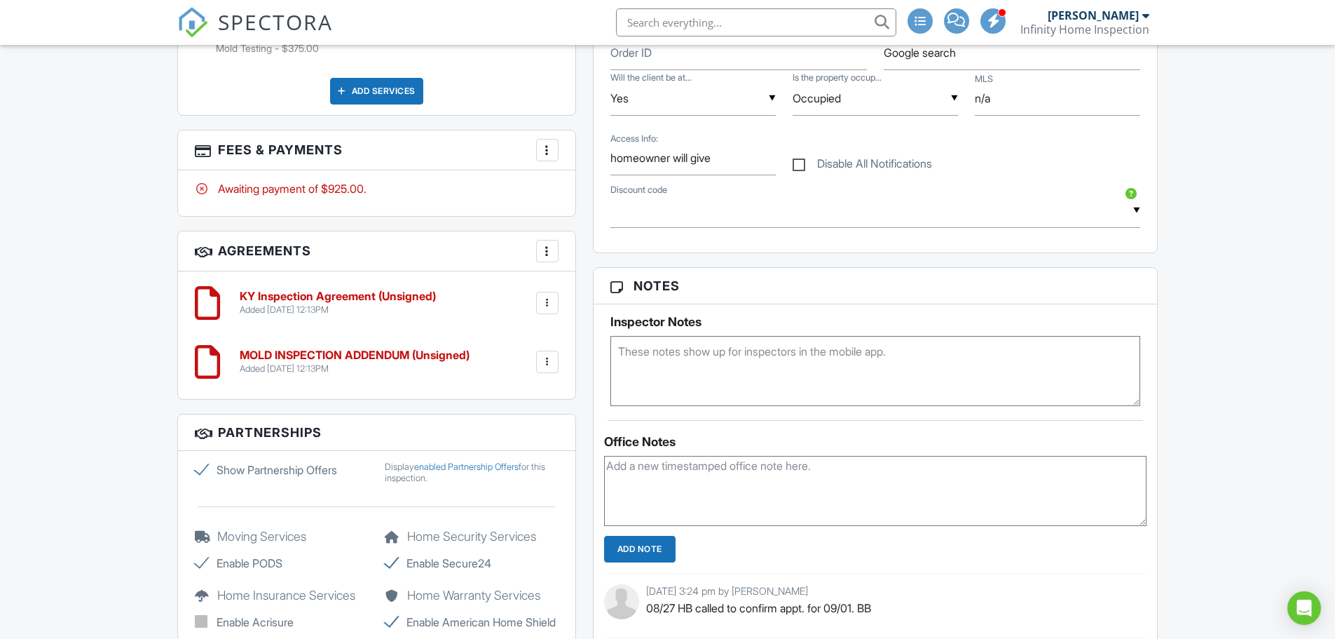
scroll to position [841, 0]
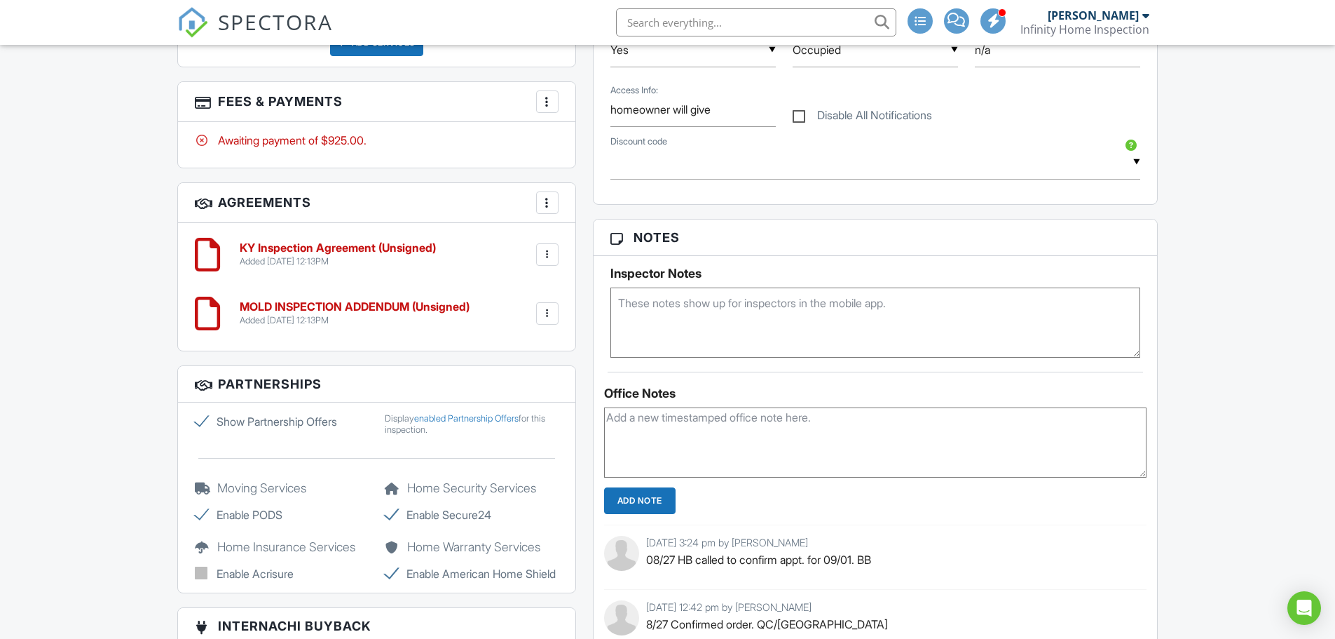
click at [664, 303] on textarea at bounding box center [875, 322] width 531 height 70
type textarea "Drone Approved"
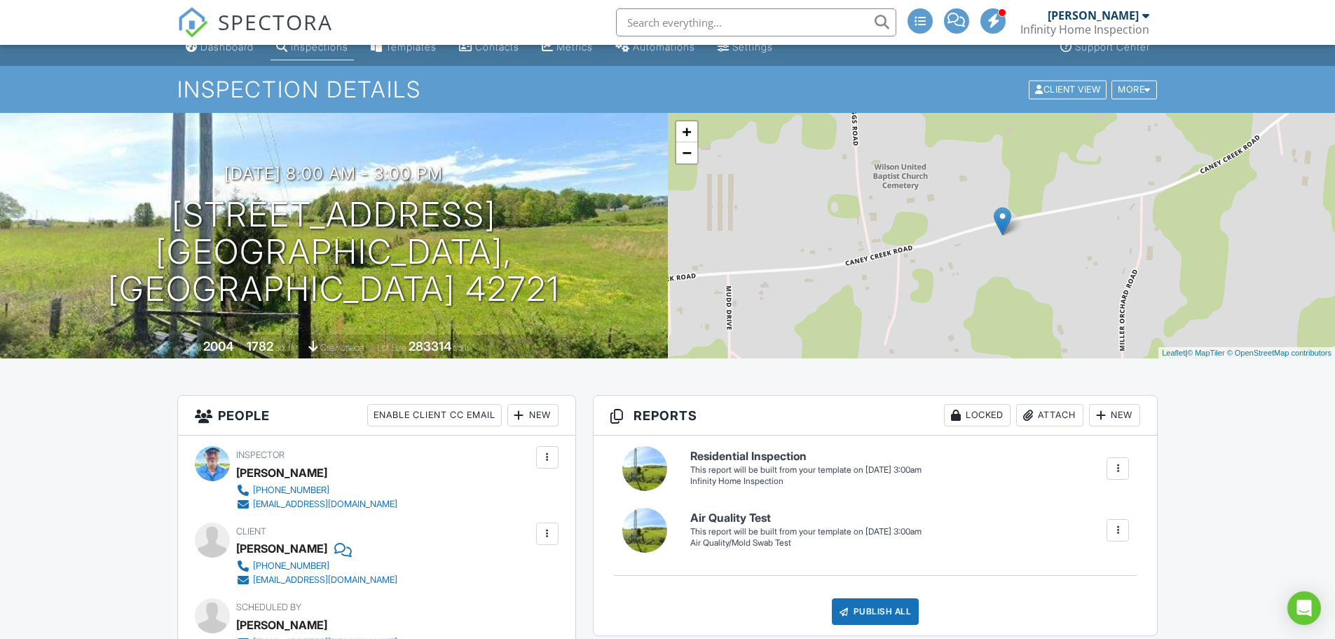
scroll to position [0, 0]
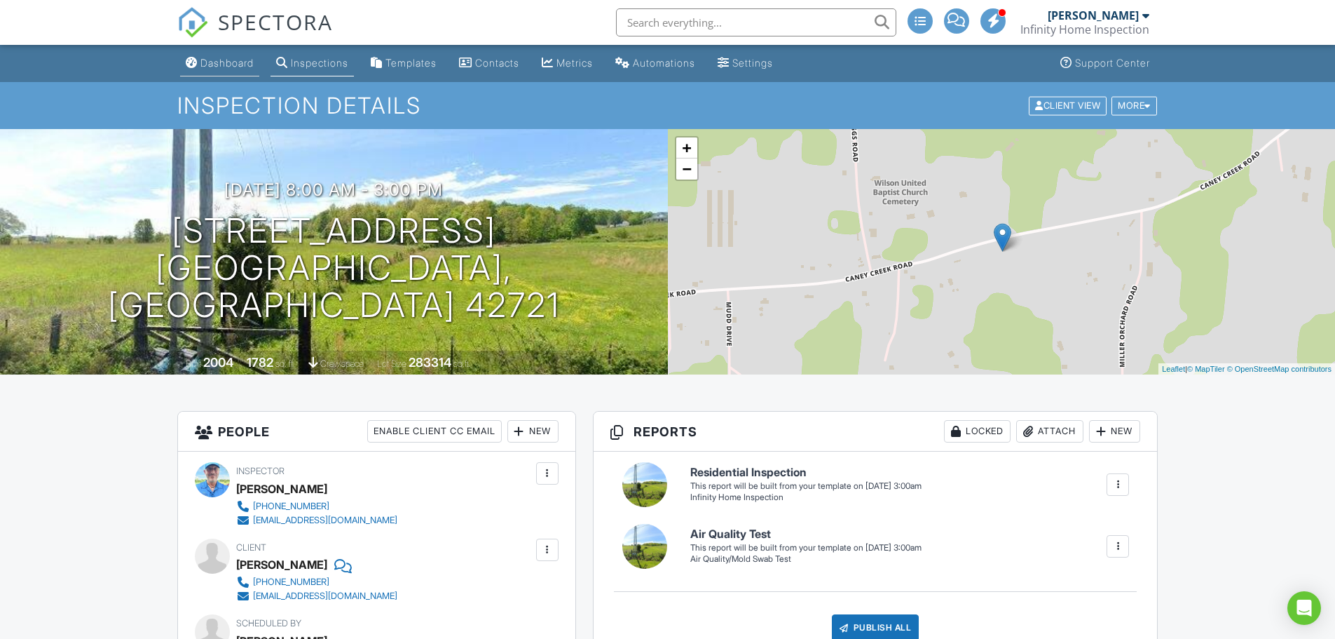
click at [226, 63] on div "Dashboard" at bounding box center [226, 63] width 53 height 12
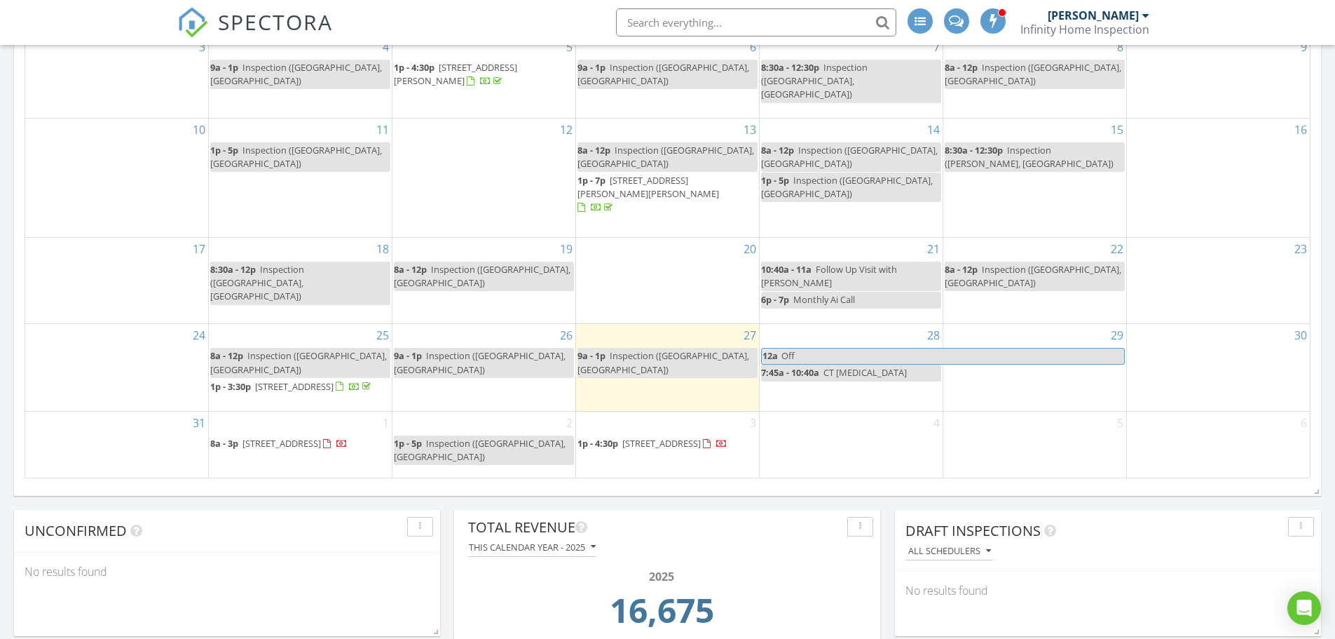
scroll to position [841, 0]
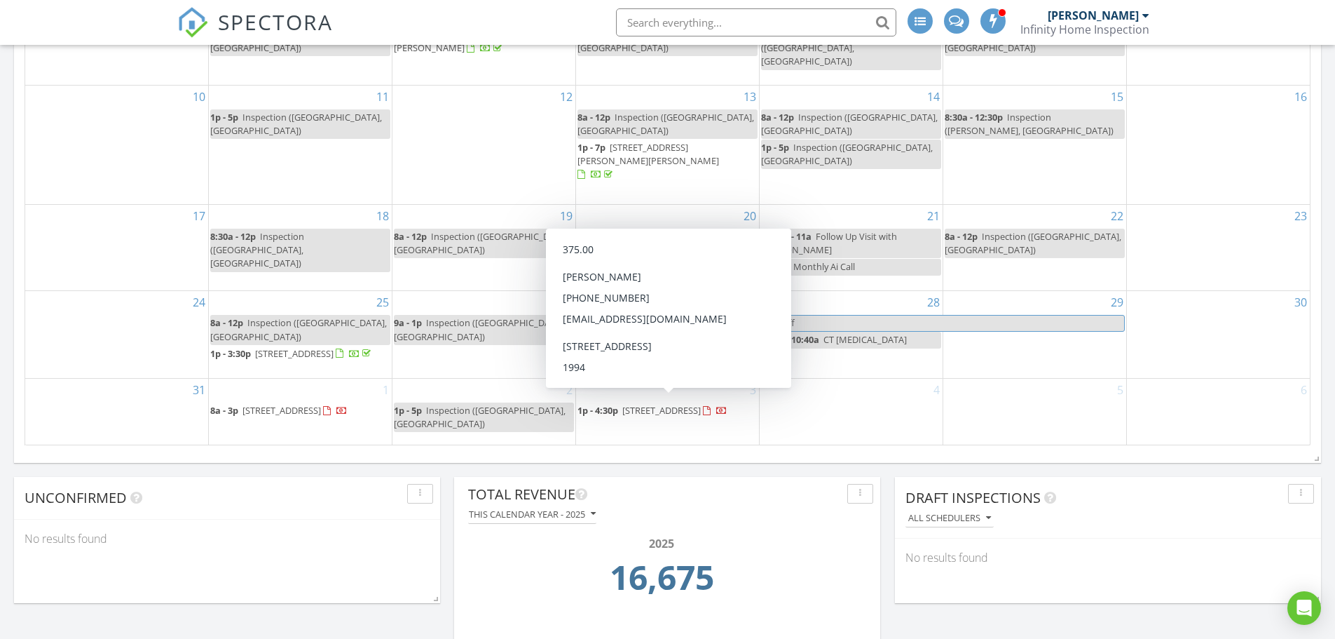
click at [681, 408] on span "[STREET_ADDRESS]" at bounding box center [661, 410] width 78 height 13
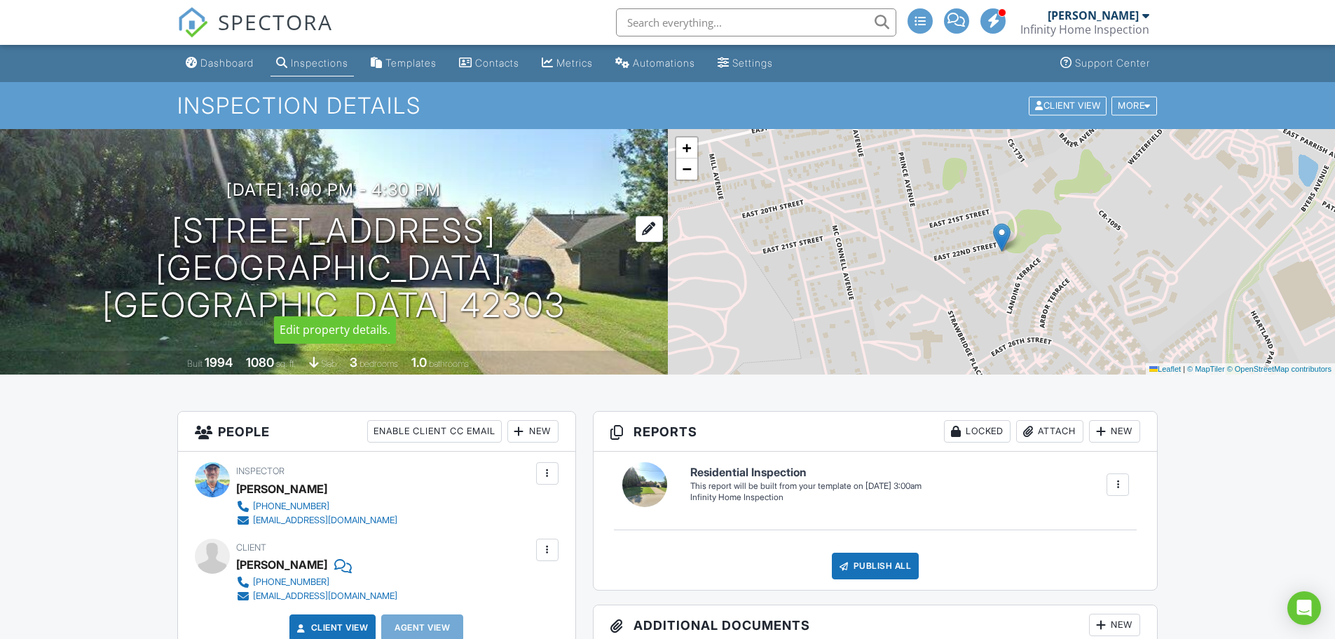
click at [636, 242] on div at bounding box center [649, 229] width 27 height 26
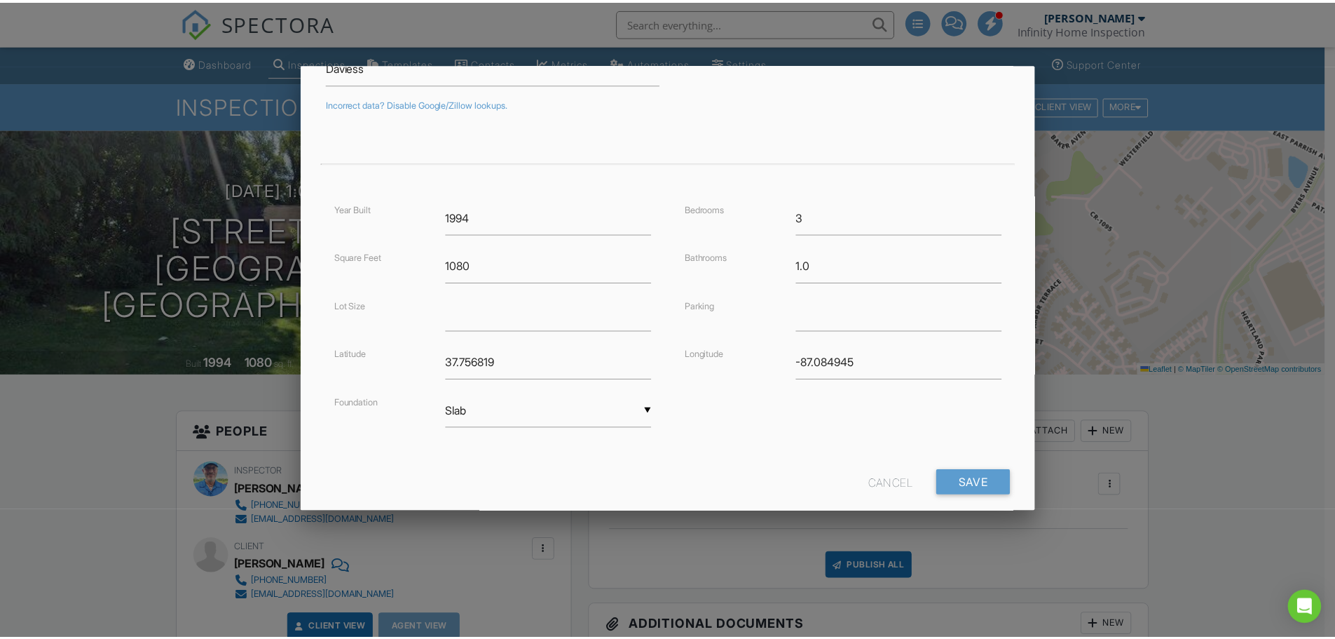
scroll to position [254, 0]
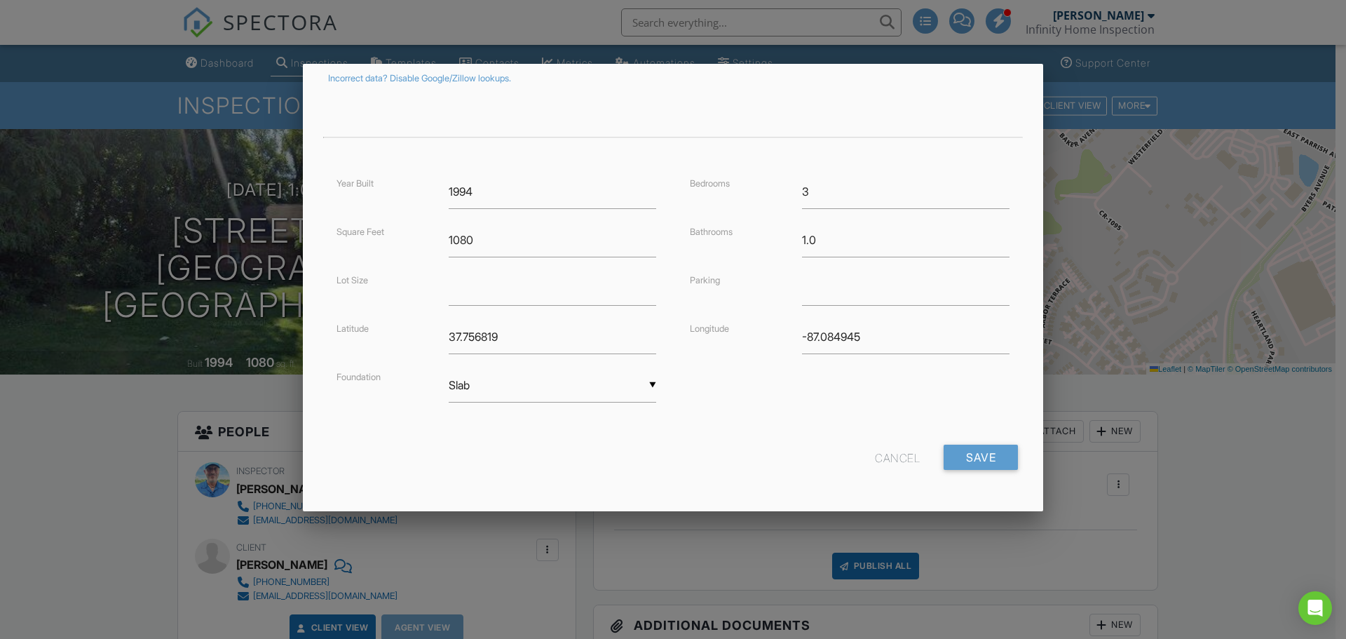
click at [882, 456] on div "Cancel" at bounding box center [897, 456] width 45 height 25
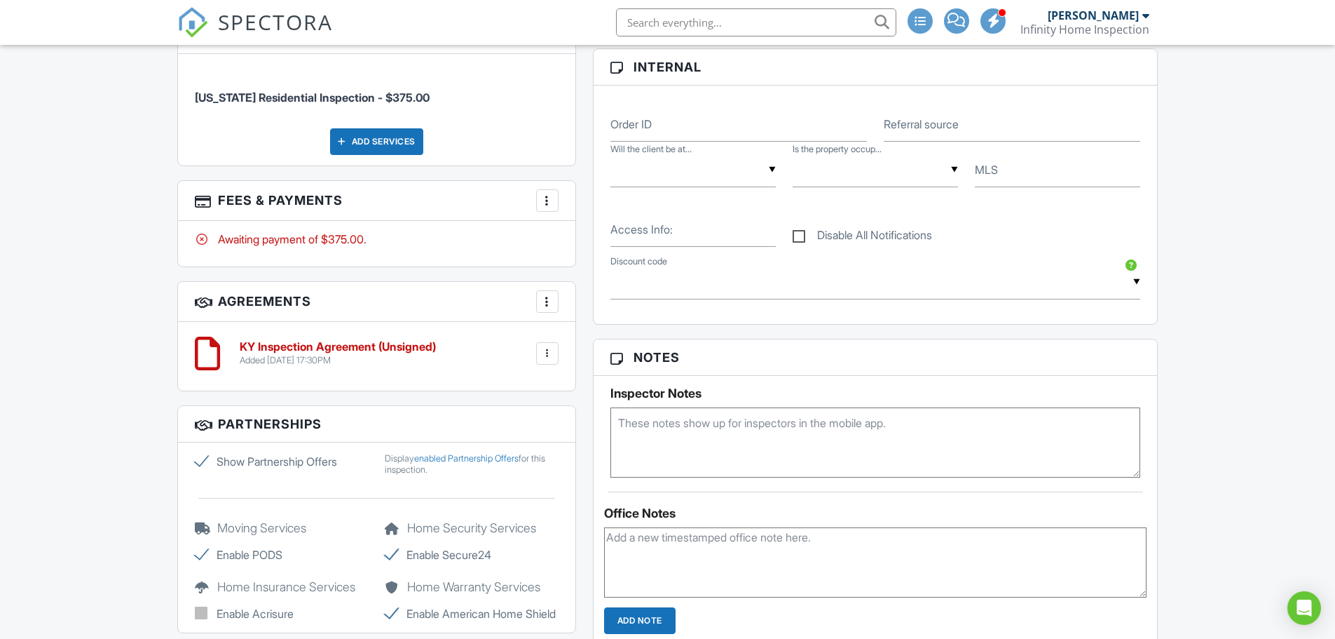
scroll to position [701, 0]
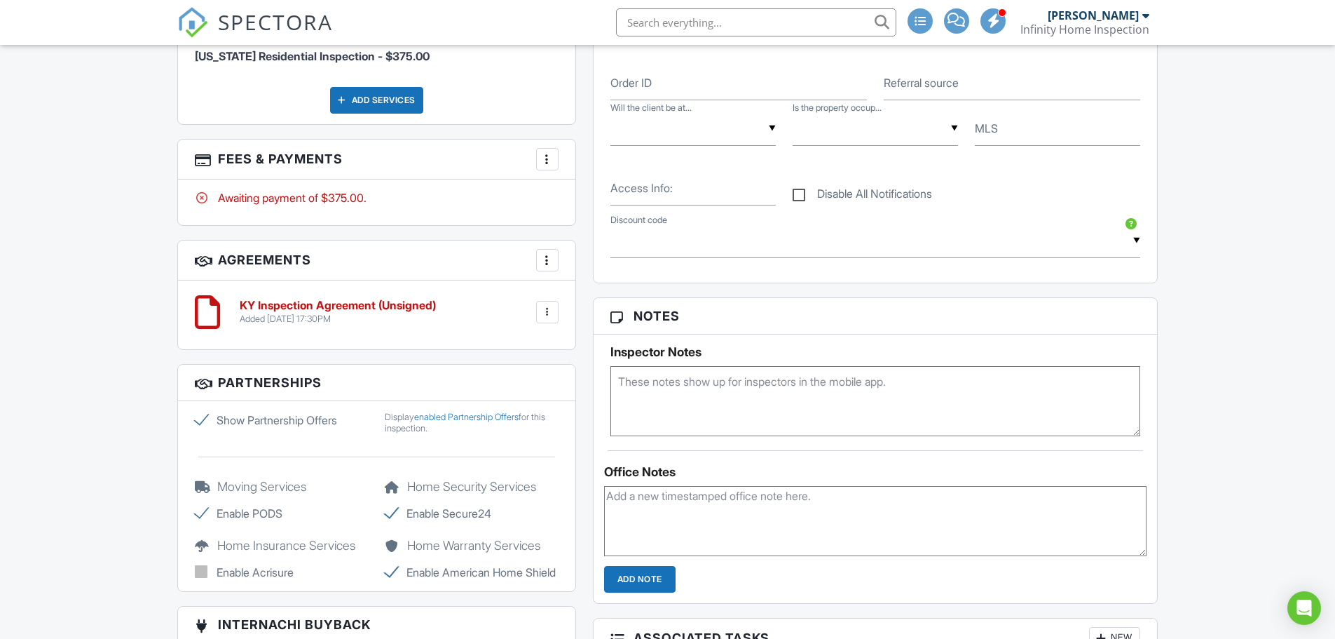
click at [705, 383] on textarea at bounding box center [875, 401] width 531 height 70
type textarea "Drone Approved"
click at [737, 521] on textarea at bounding box center [875, 521] width 543 height 70
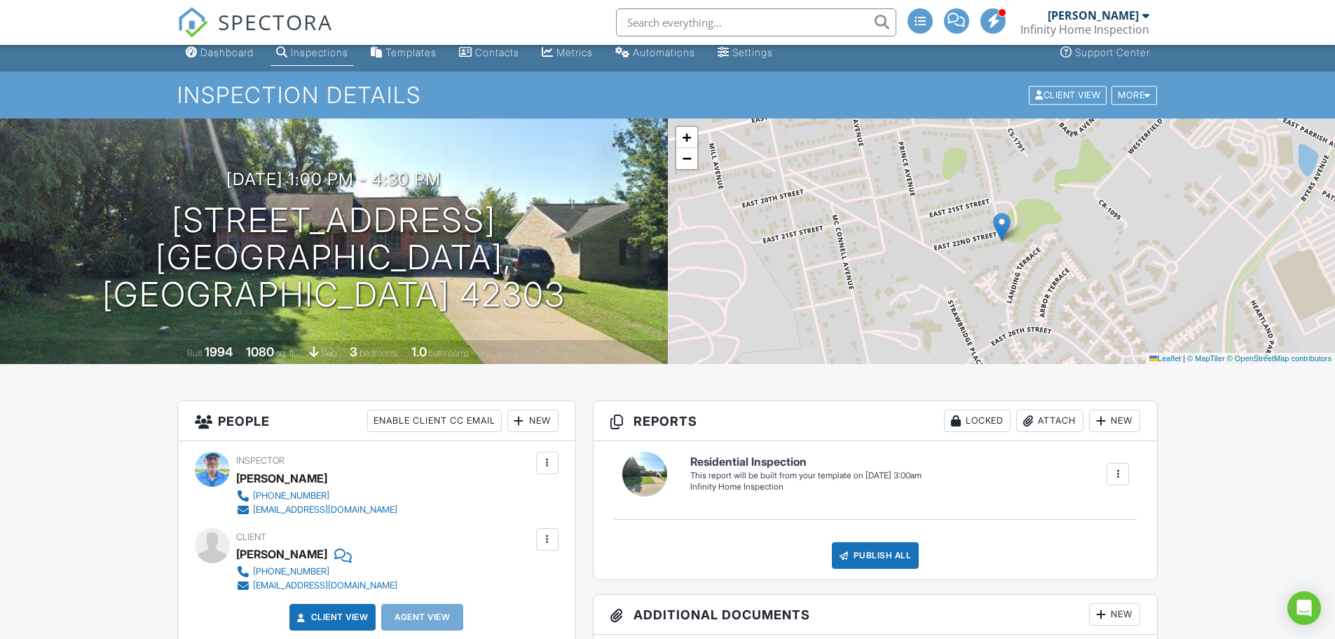
scroll to position [0, 0]
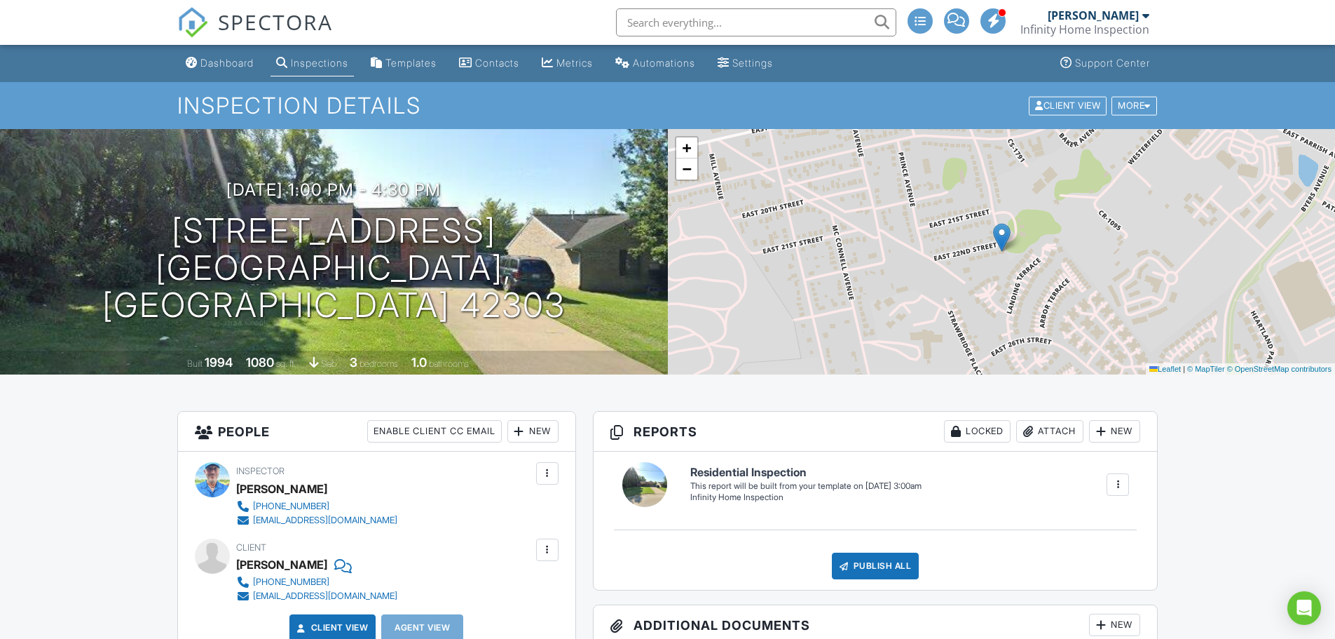
click at [236, 56] on link "Dashboard" at bounding box center [219, 63] width 79 height 26
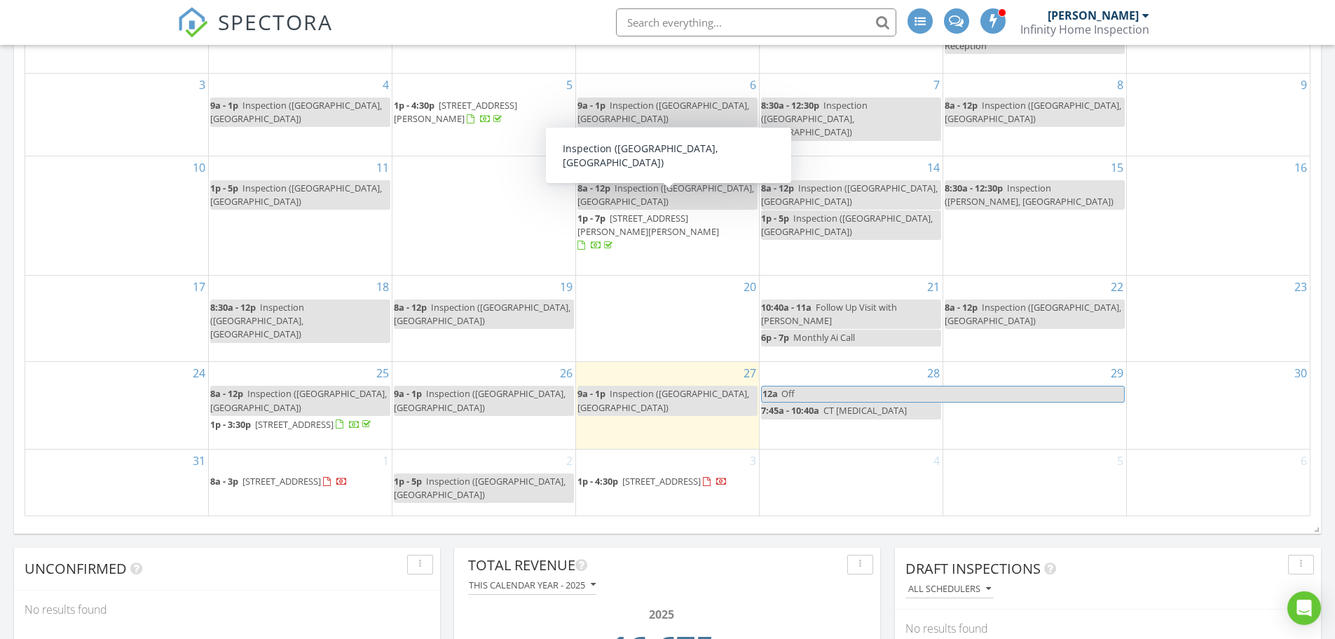
scroll to position [771, 0]
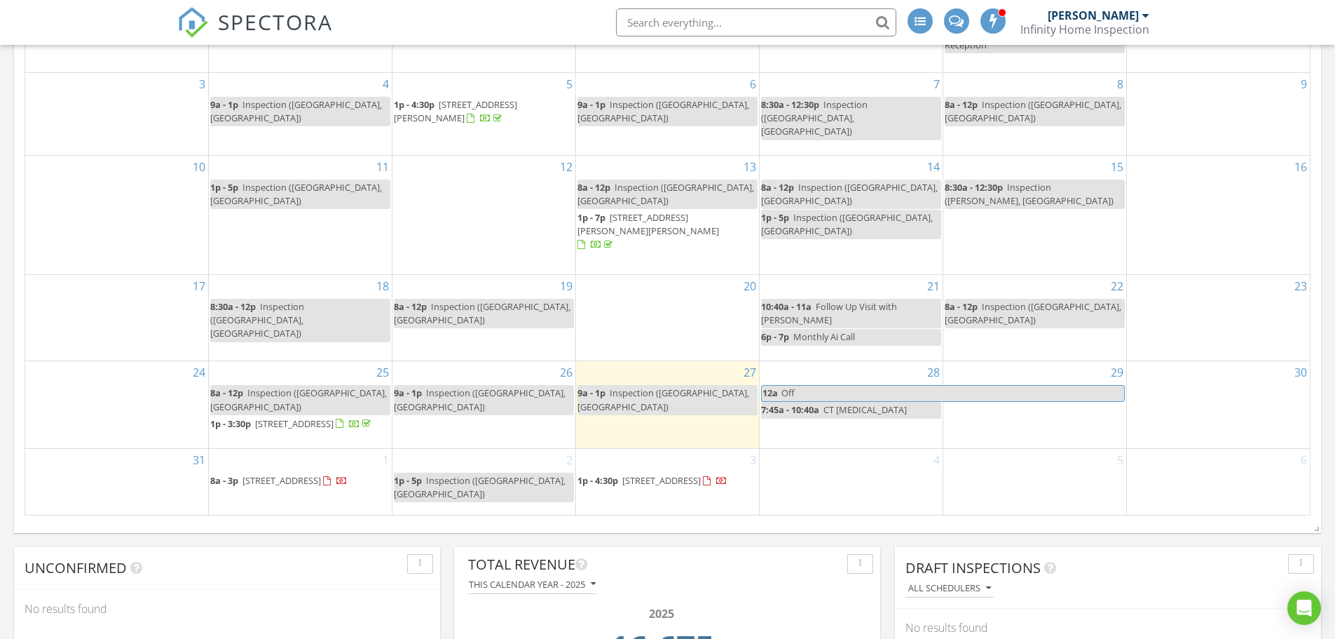
click at [684, 477] on span "[STREET_ADDRESS]" at bounding box center [661, 480] width 78 height 13
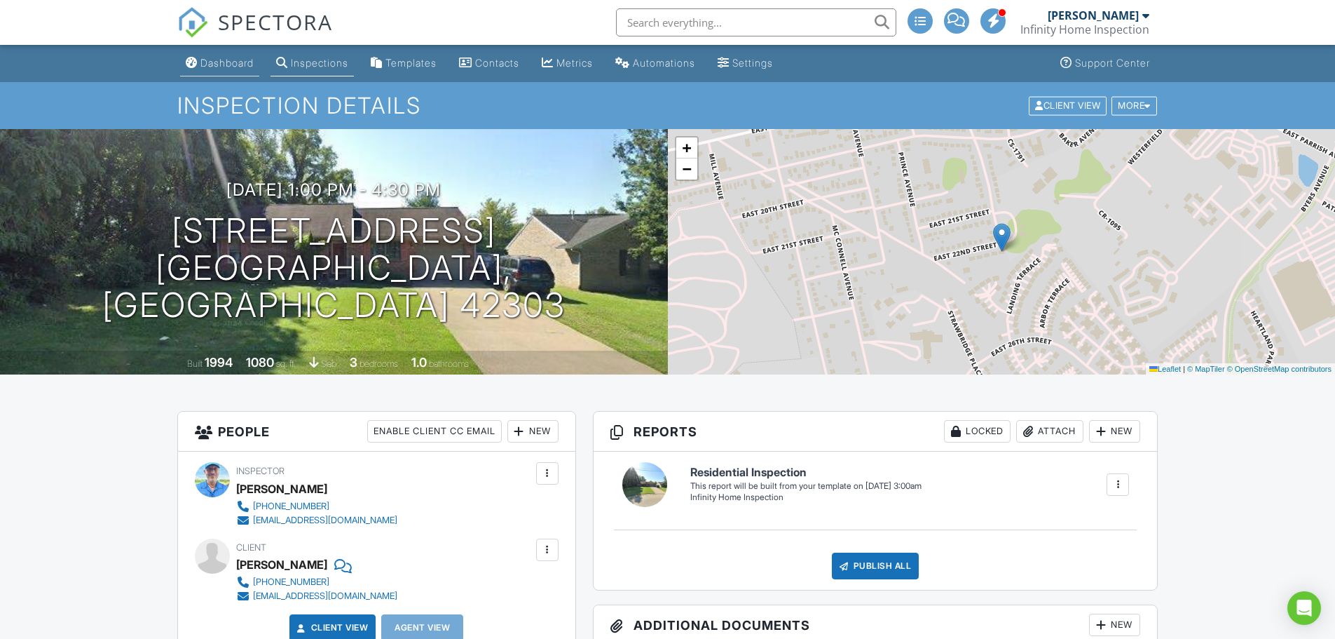
click at [226, 69] on link "Dashboard" at bounding box center [219, 63] width 79 height 26
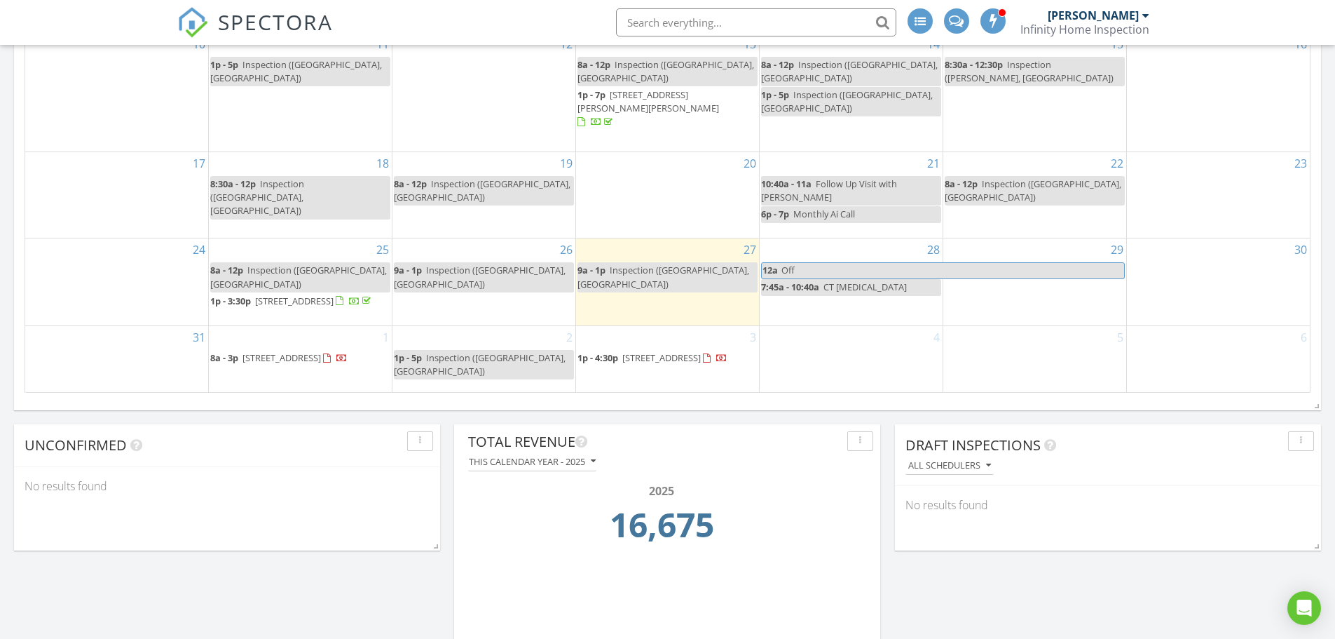
scroll to position [911, 0]
